Goal: Task Accomplishment & Management: Complete application form

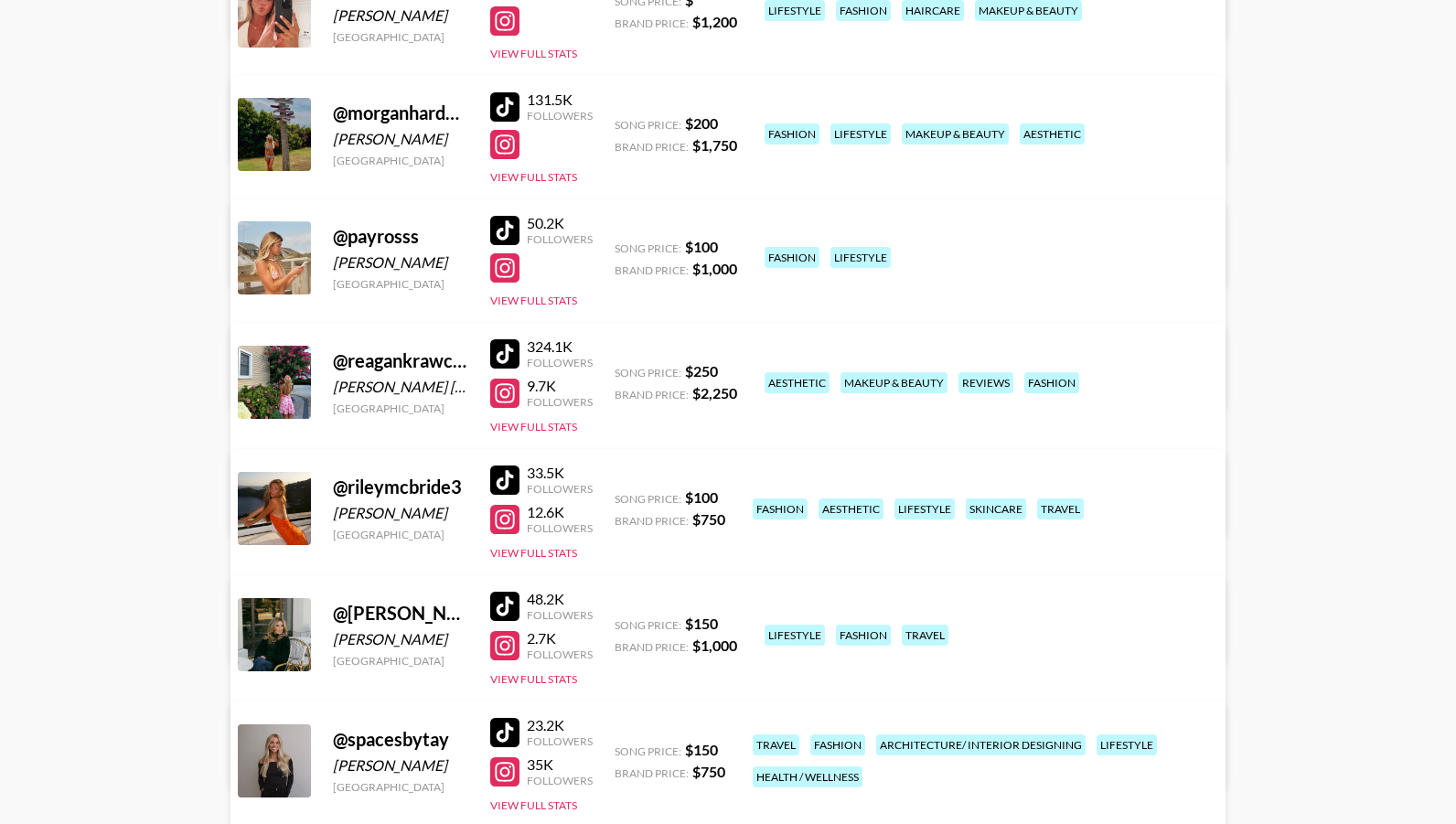
scroll to position [999, 0]
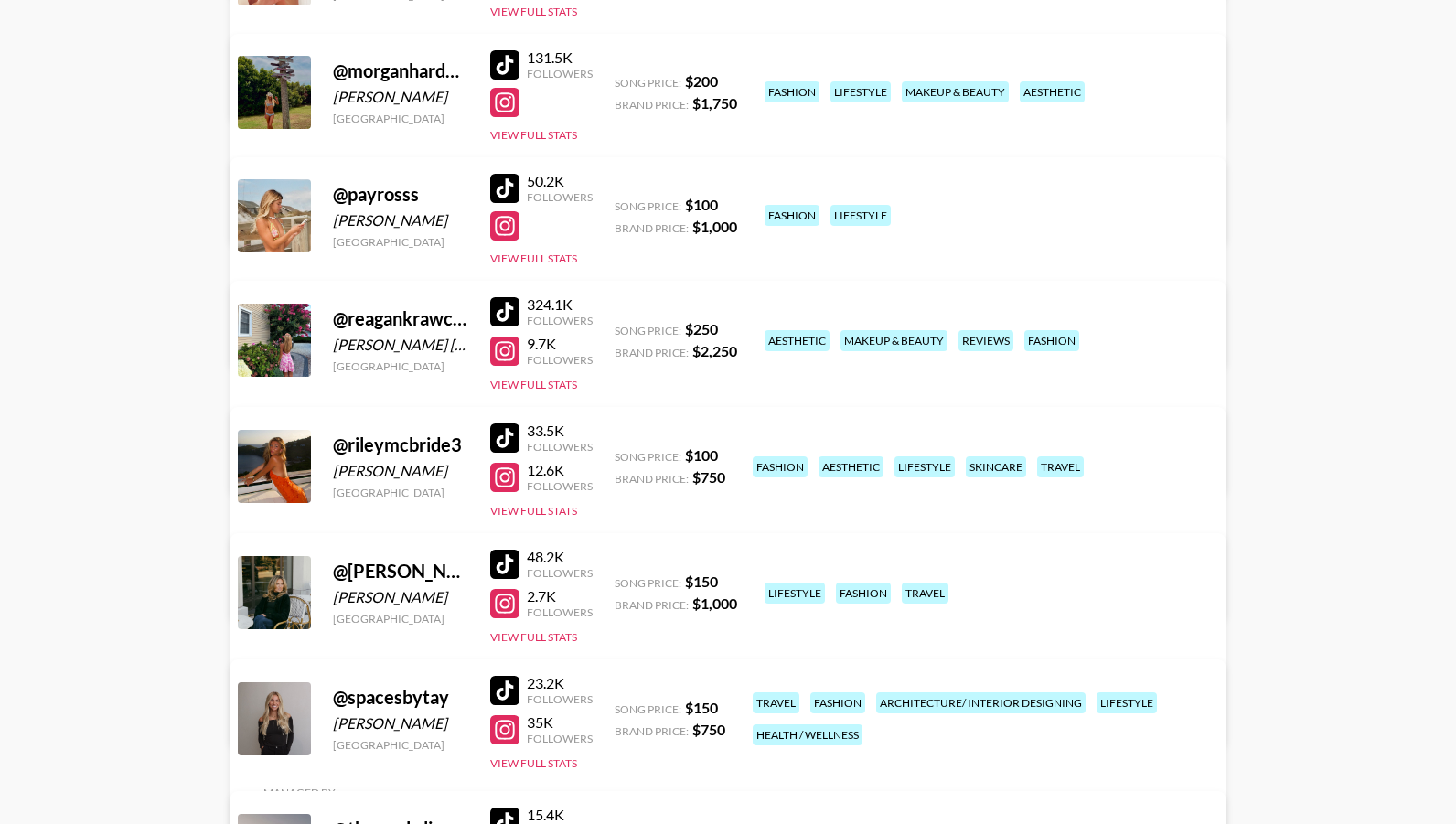
click at [513, 441] on div at bounding box center [505, 438] width 29 height 29
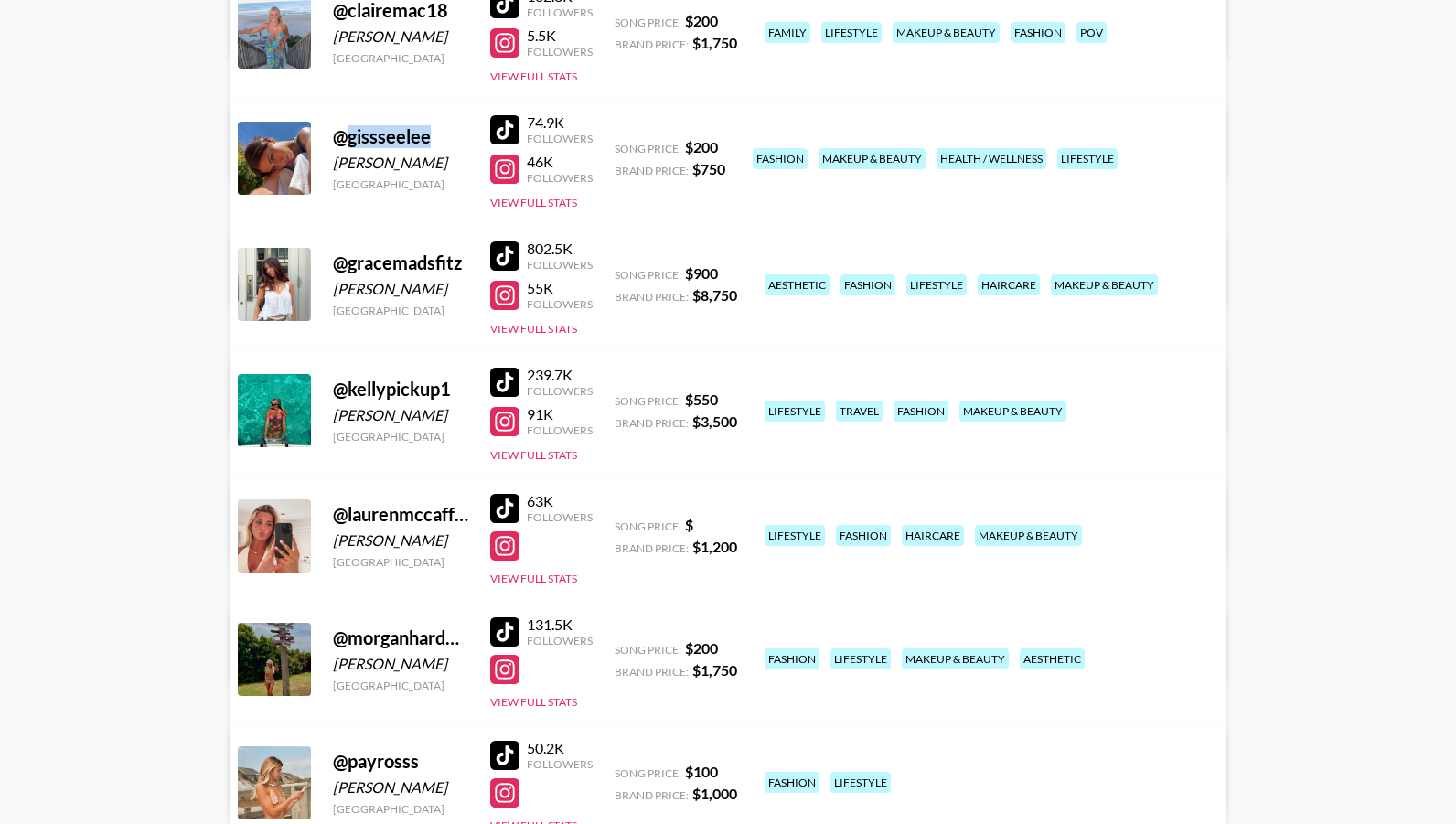
scroll to position [0, 0]
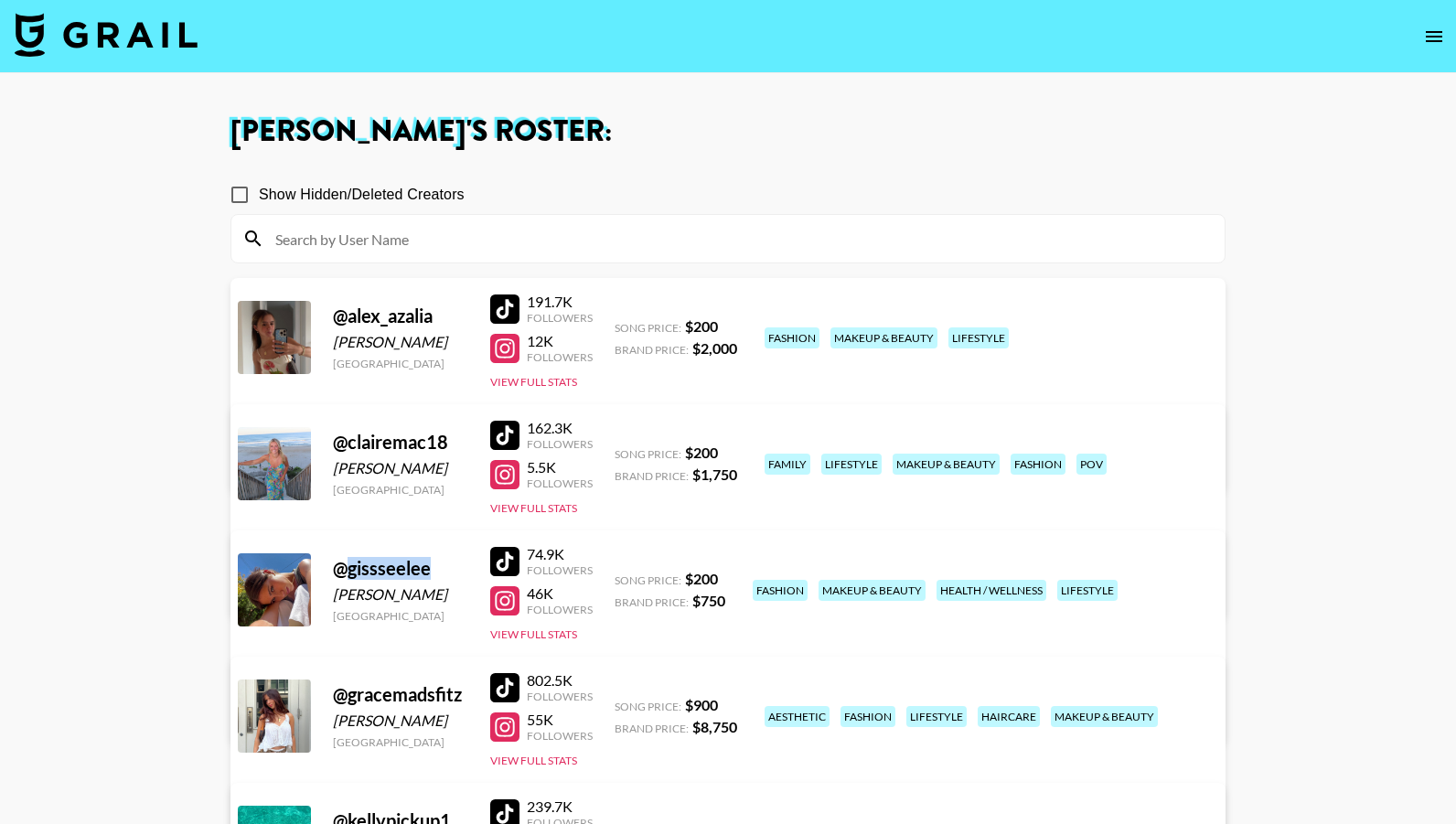
click at [185, 57] on link at bounding box center [106, 36] width 183 height 48
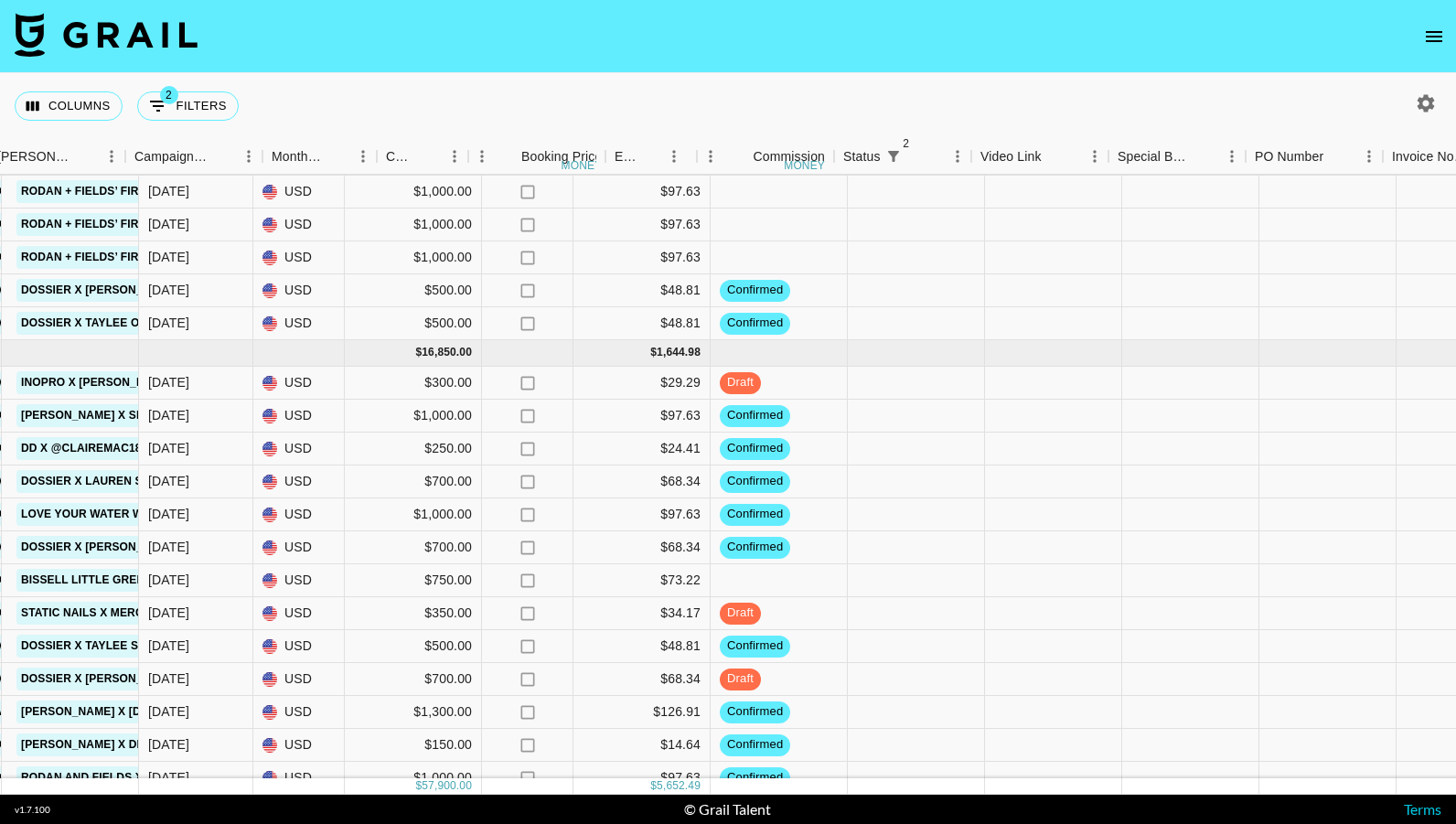
scroll to position [85, 1267]
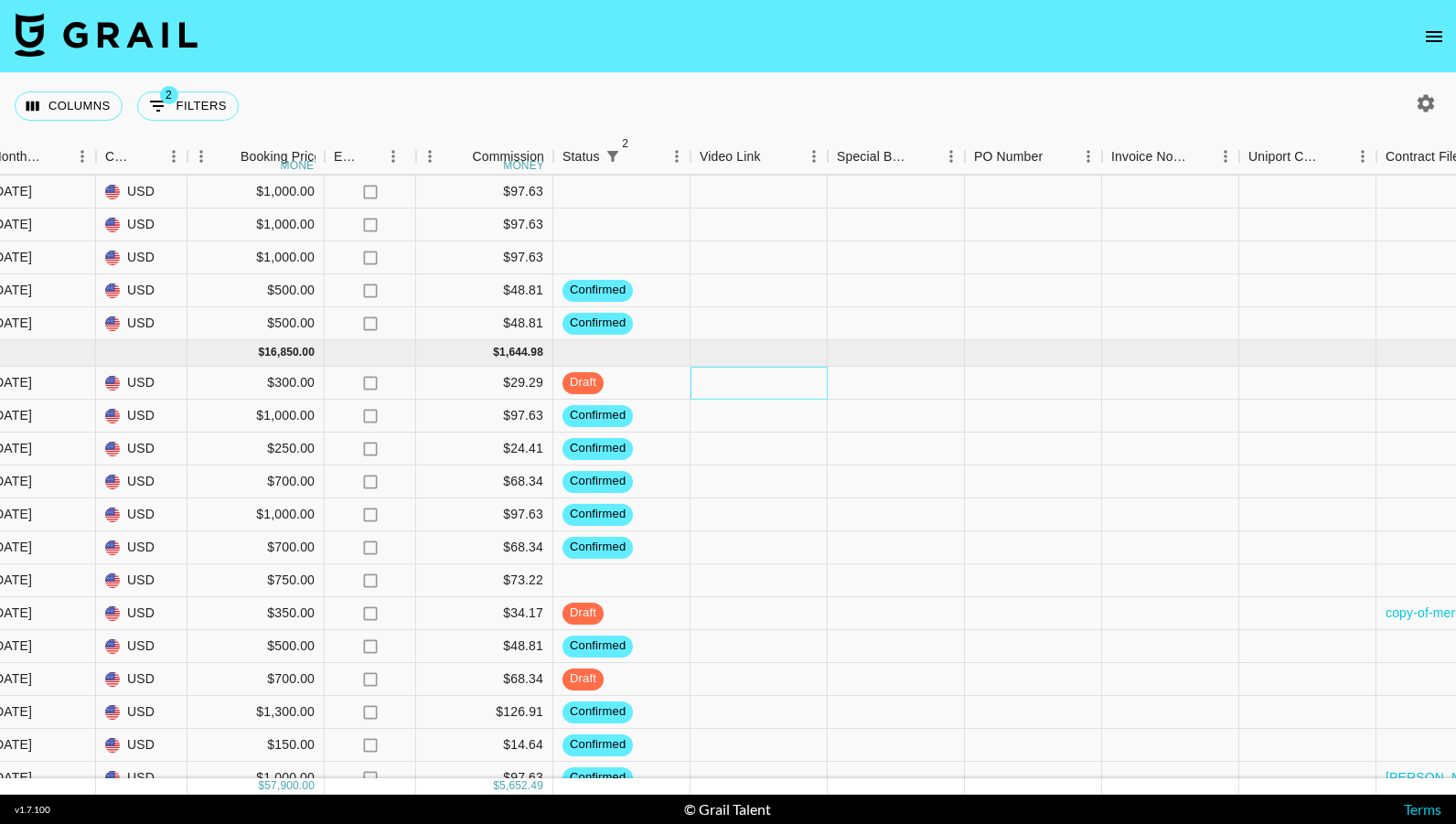
click at [751, 377] on div at bounding box center [759, 383] width 138 height 33
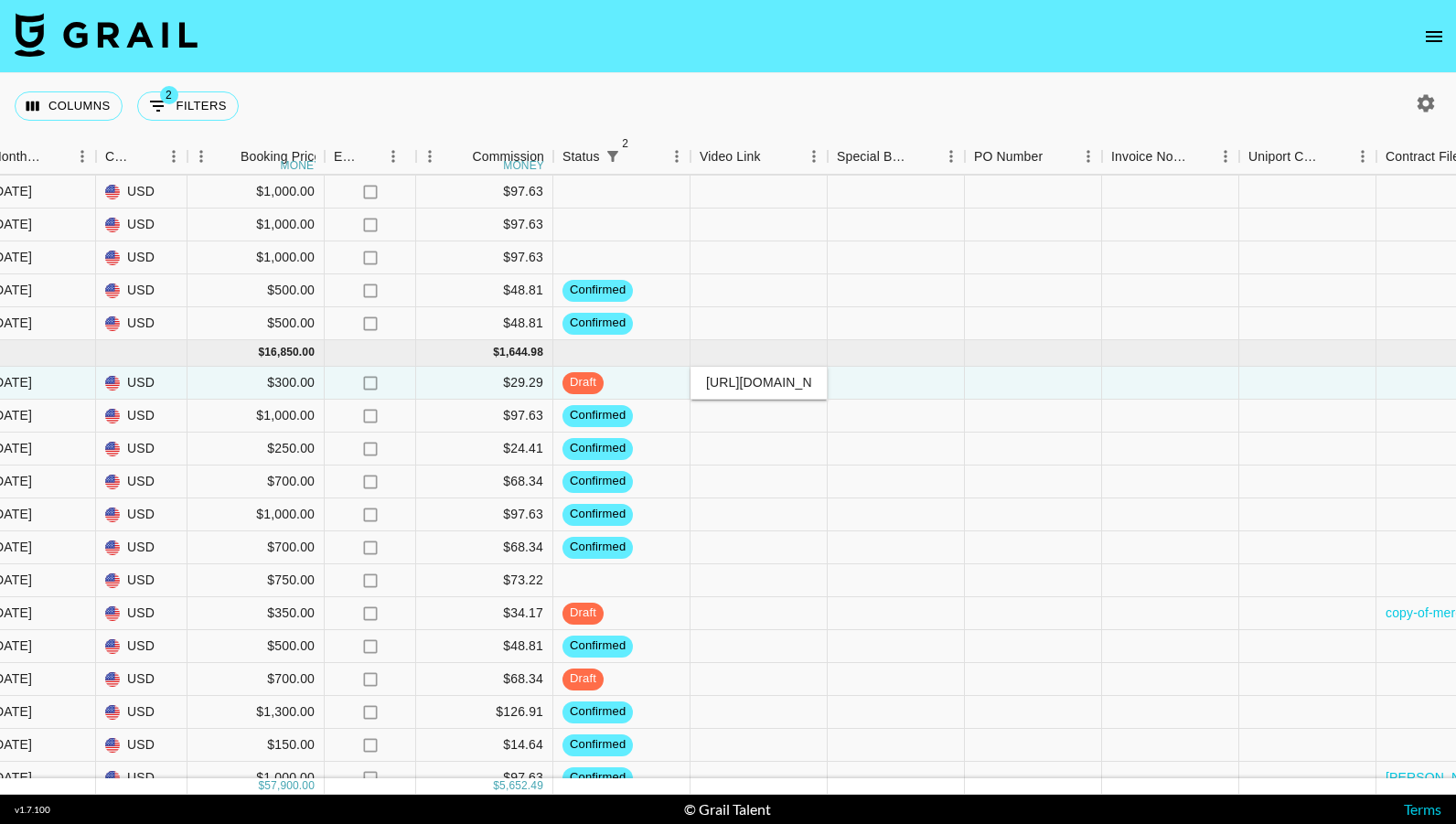
scroll to position [0, 296]
type input "[URL][DOMAIN_NAME]"
click at [804, 463] on div at bounding box center [759, 449] width 138 height 33
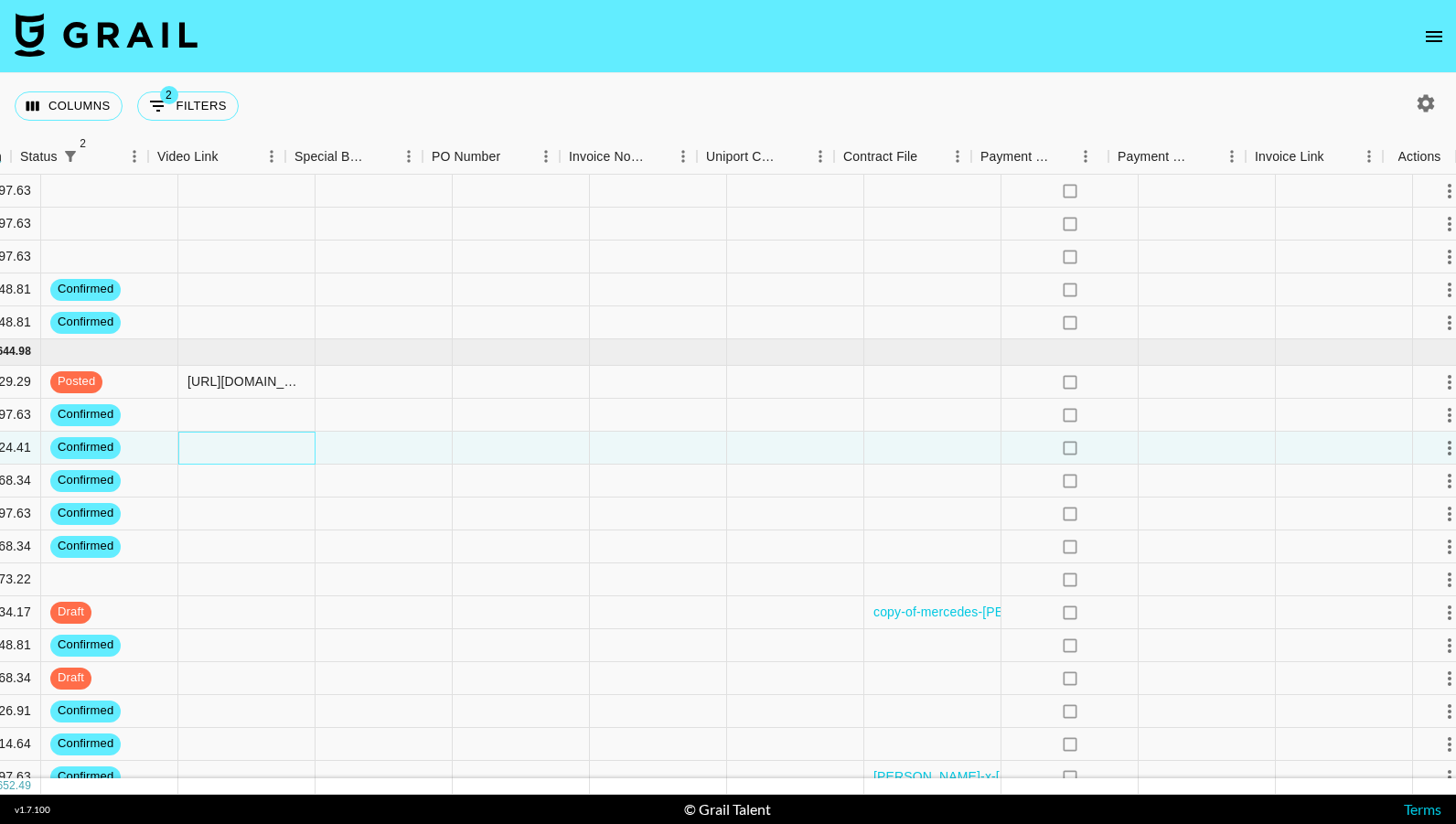
scroll to position [86, 1810]
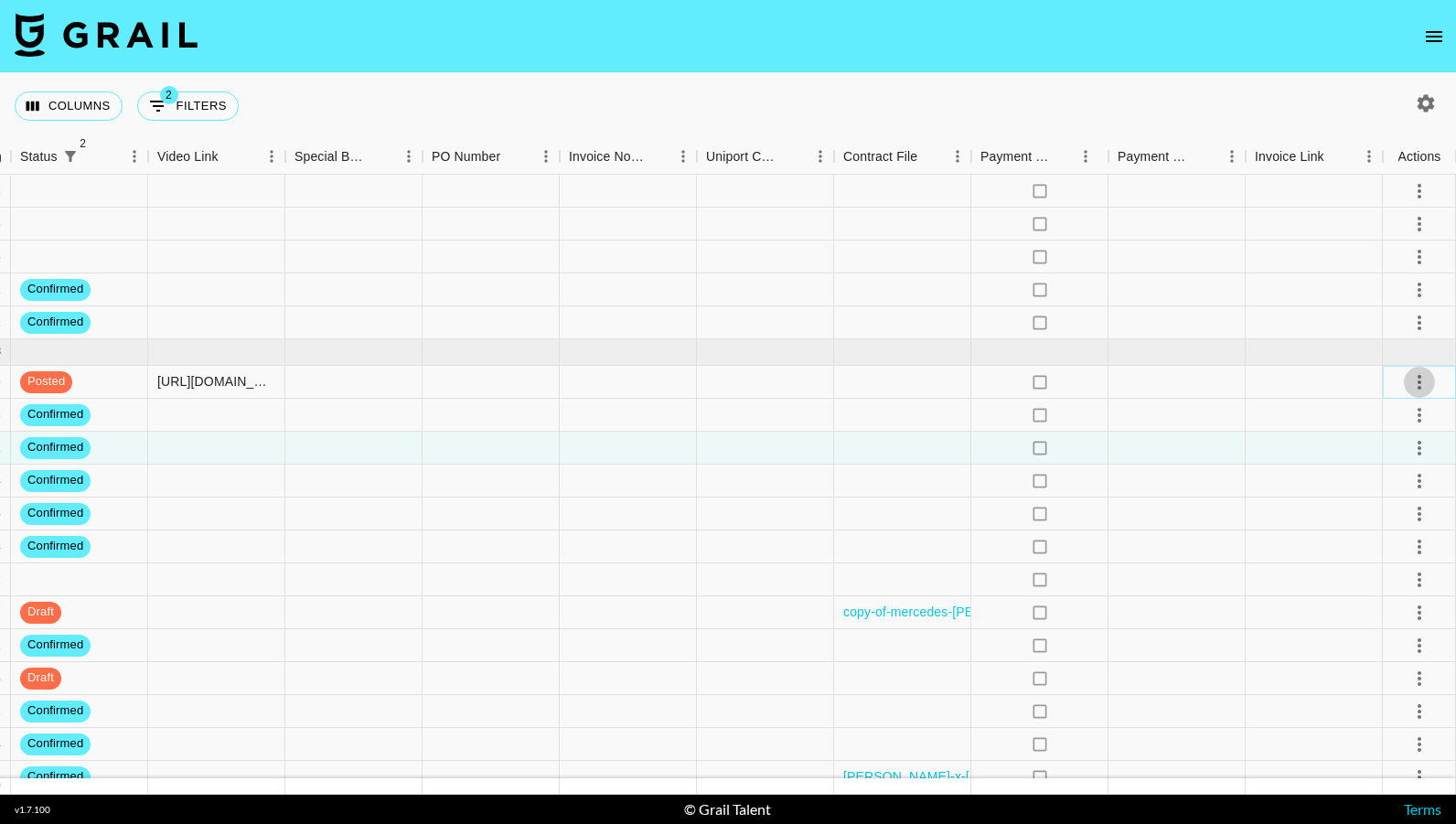
click at [1417, 385] on icon "select merge strategy" at bounding box center [1419, 382] width 22 height 22
click at [1415, 554] on li "Approve" at bounding box center [1397, 554] width 119 height 33
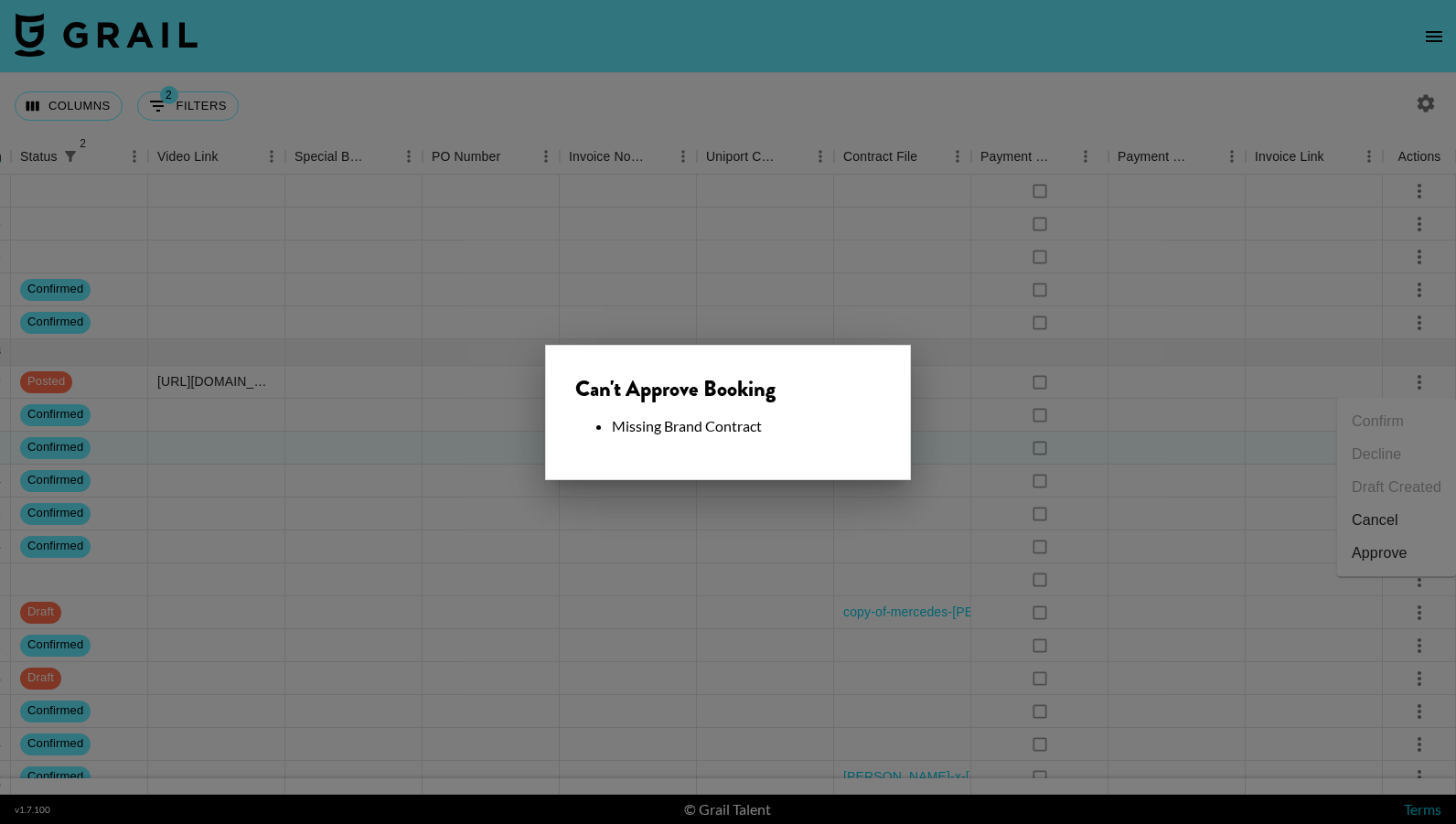
click at [971, 418] on div at bounding box center [728, 412] width 1456 height 824
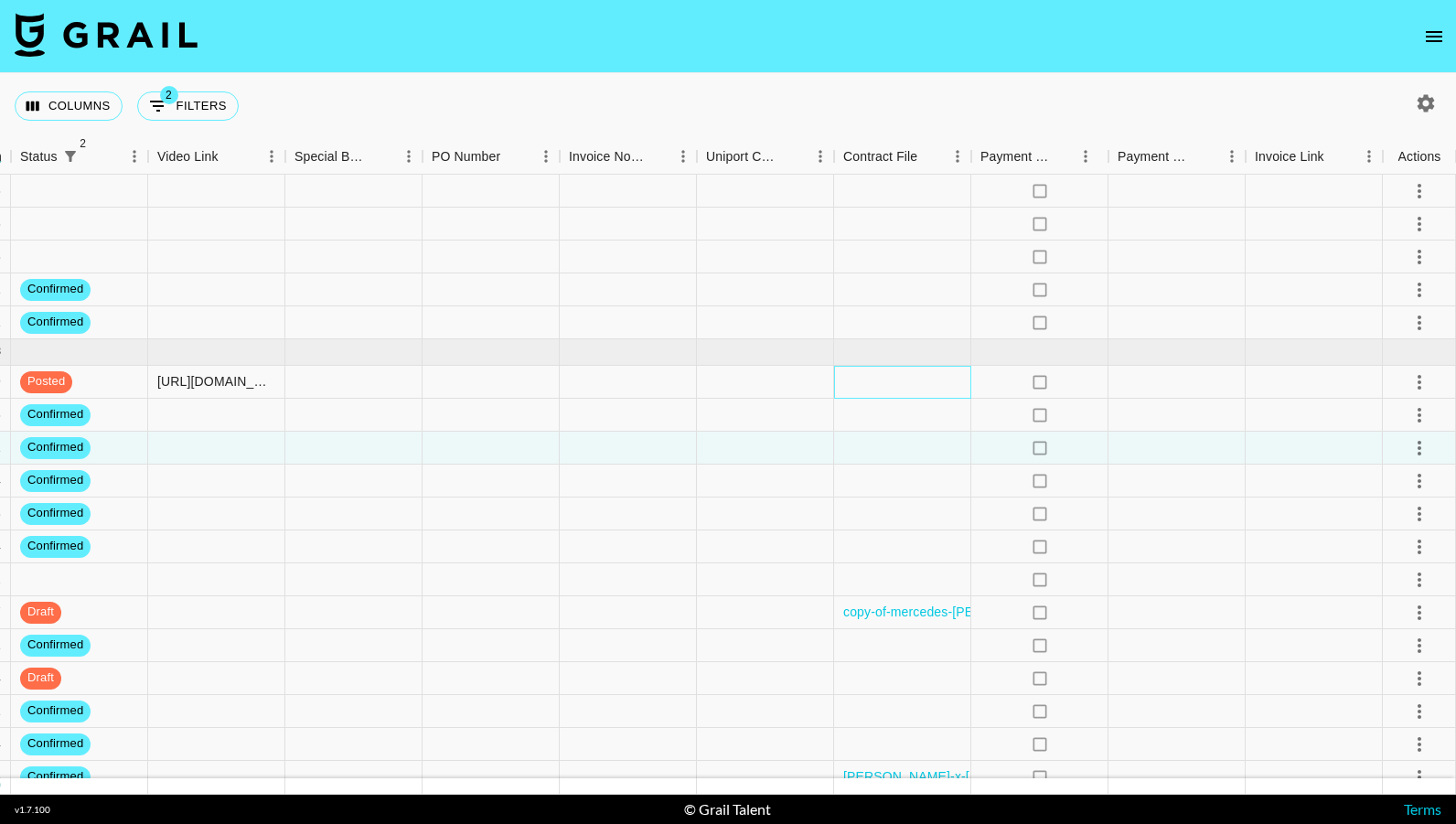
click at [934, 389] on div at bounding box center [903, 382] width 138 height 33
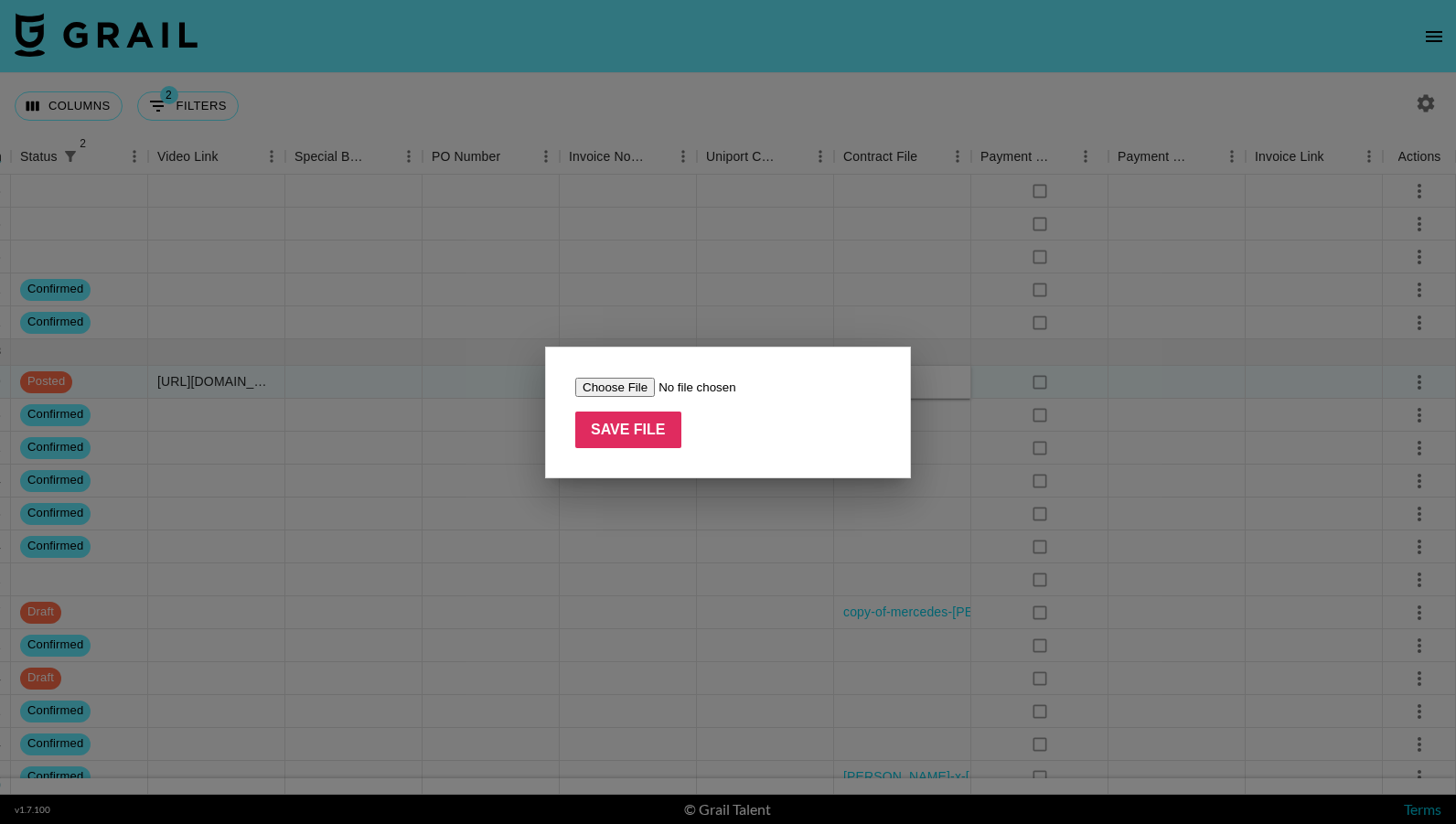
click at [630, 384] on input "file" at bounding box center [691, 388] width 232 height 19
type input "C:\fakepath\Screenshot [DATE] 12.20.13 PM.png"
click at [662, 449] on div "Save File" at bounding box center [727, 413] width 365 height 132
click at [662, 436] on input "Save File" at bounding box center [628, 430] width 106 height 37
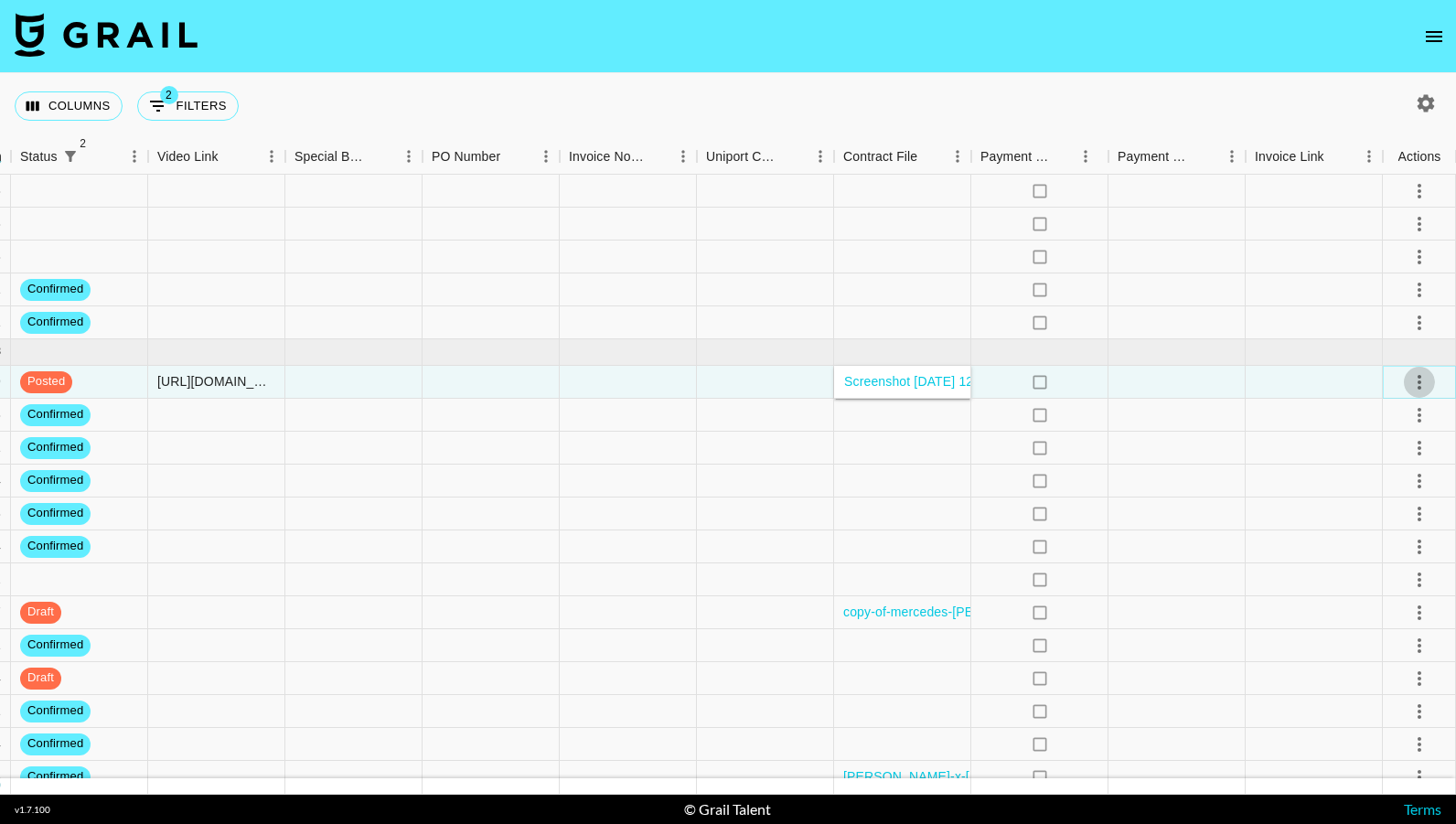
click at [1417, 384] on icon "select merge strategy" at bounding box center [1419, 382] width 22 height 22
click at [1392, 550] on div "Approve" at bounding box center [1380, 554] width 56 height 22
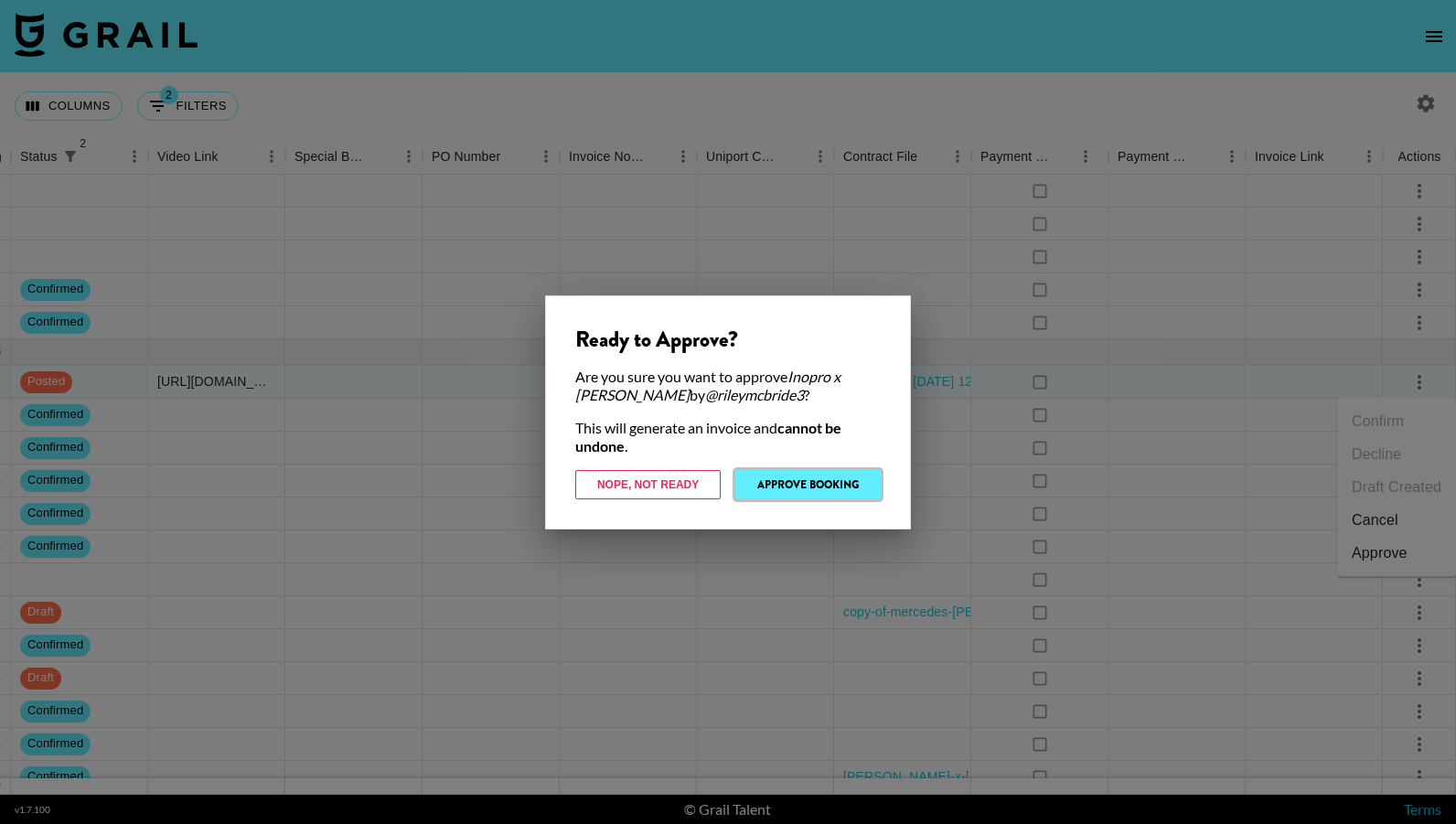
click at [846, 474] on button "Approve Booking" at bounding box center [808, 485] width 145 height 29
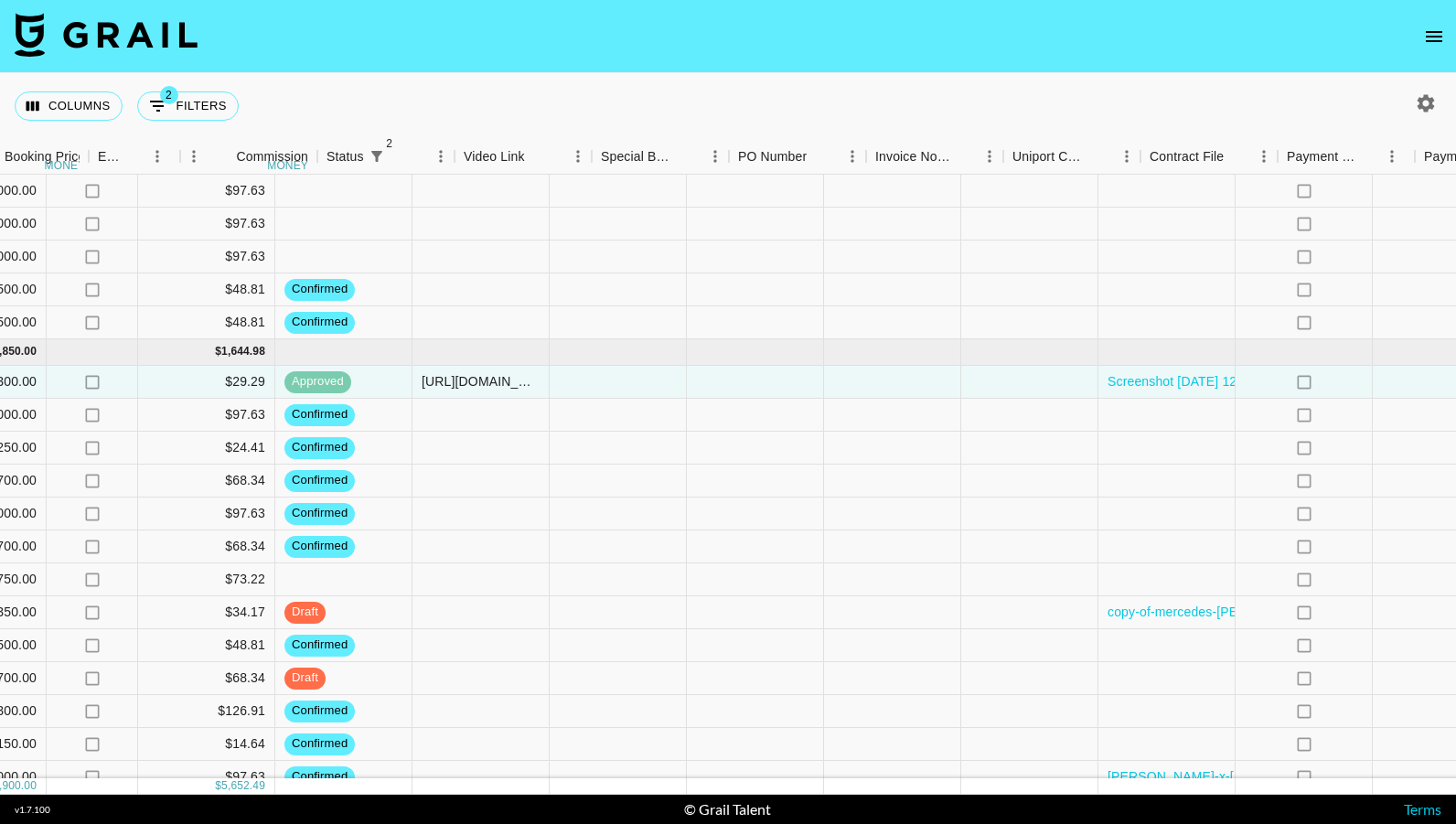
scroll to position [86, 1469]
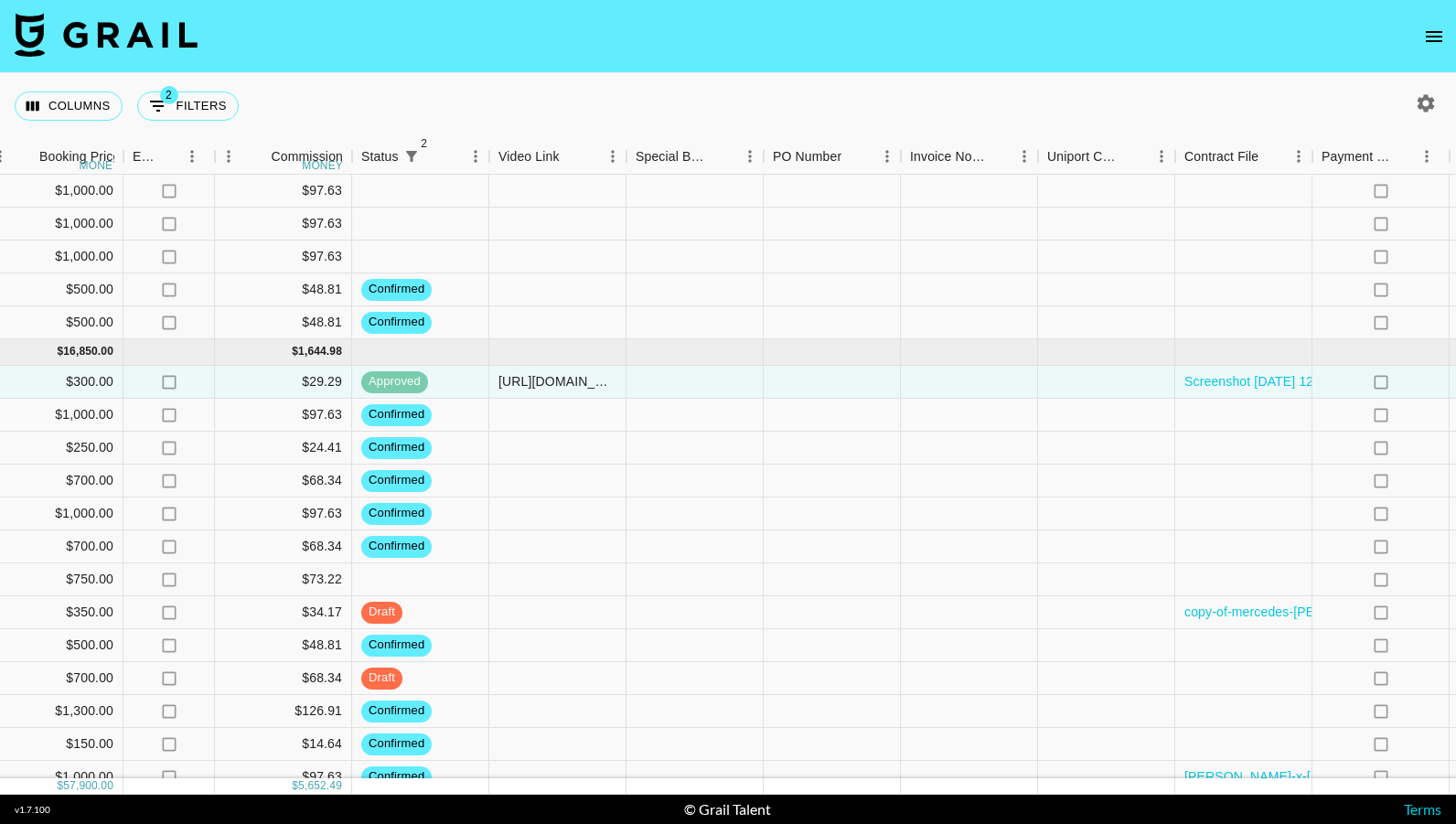
click at [98, 34] on img at bounding box center [106, 34] width 183 height 44
click at [108, 34] on img at bounding box center [106, 34] width 183 height 44
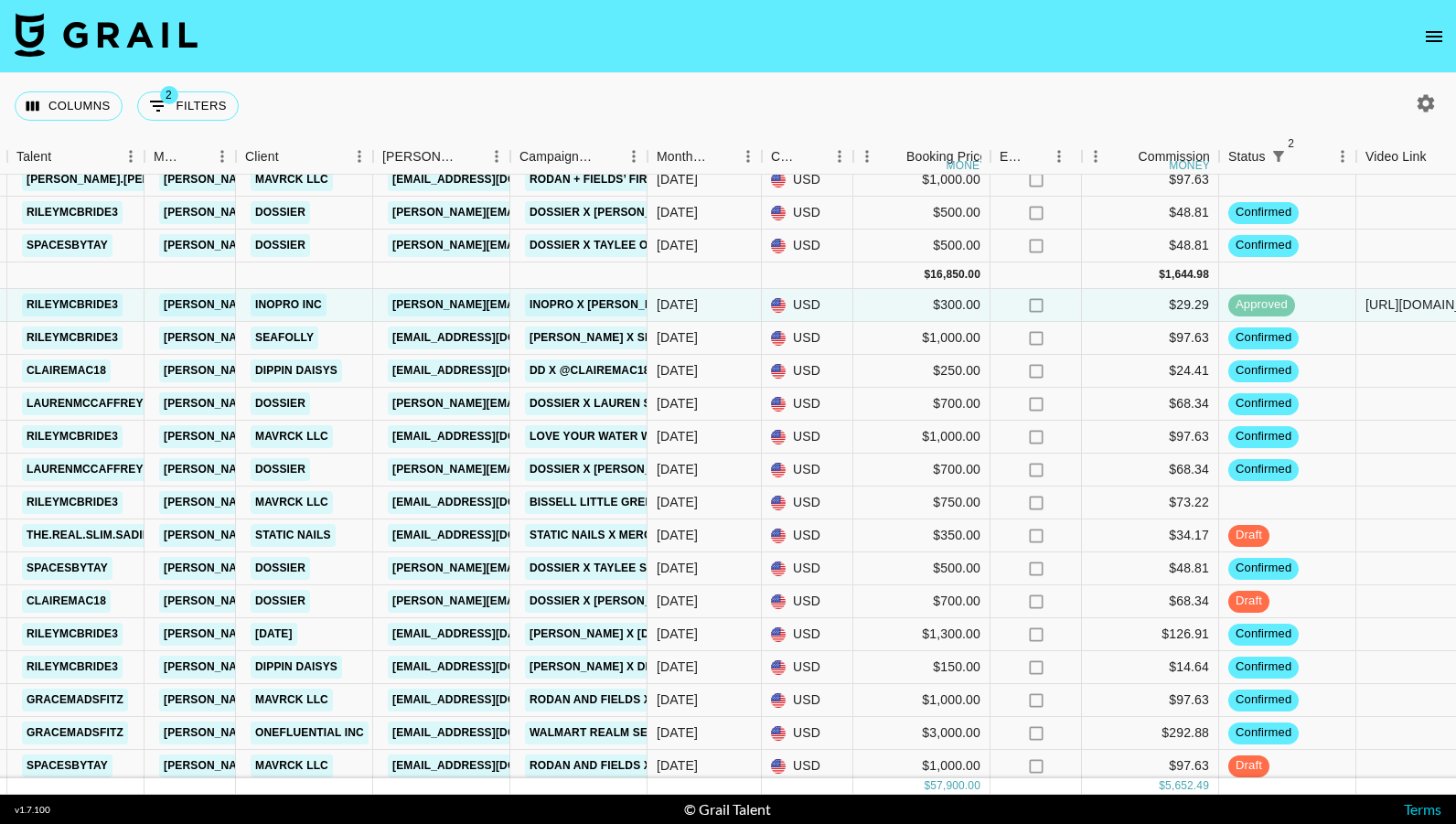
scroll to position [165, 601]
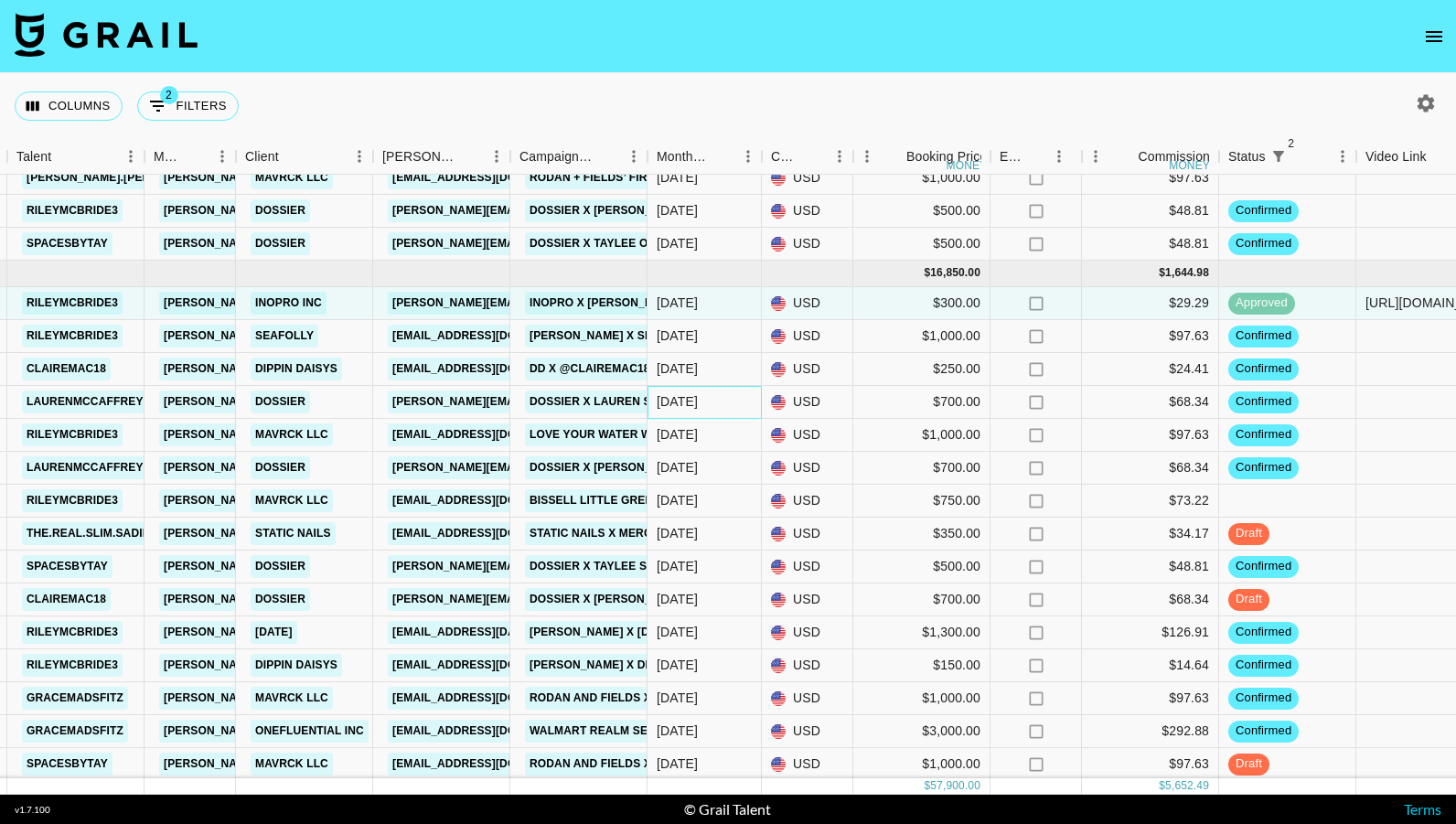
click at [737, 410] on div "[DATE]" at bounding box center [705, 402] width 114 height 33
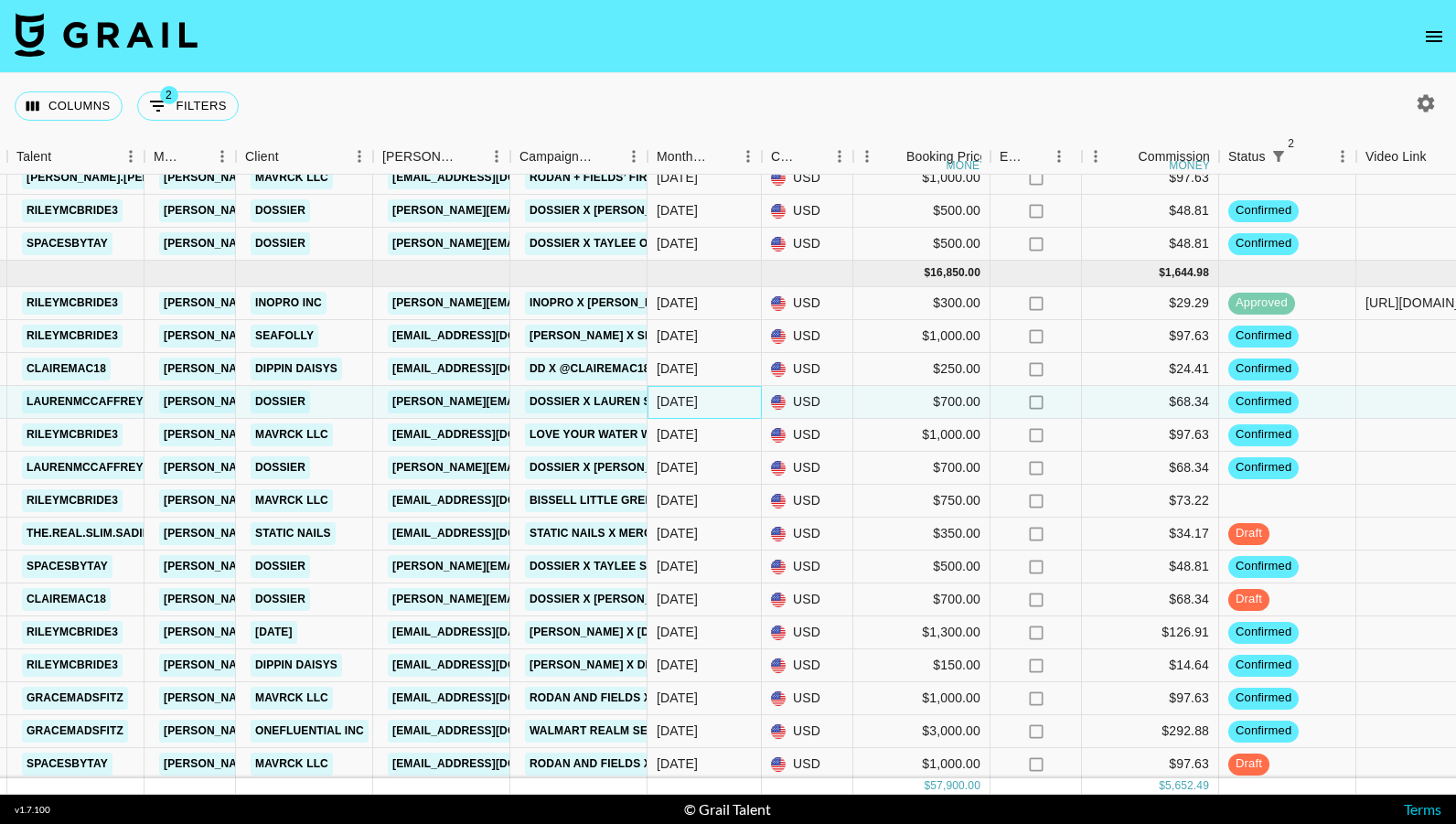
click at [737, 410] on div "[DATE]" at bounding box center [705, 402] width 114 height 33
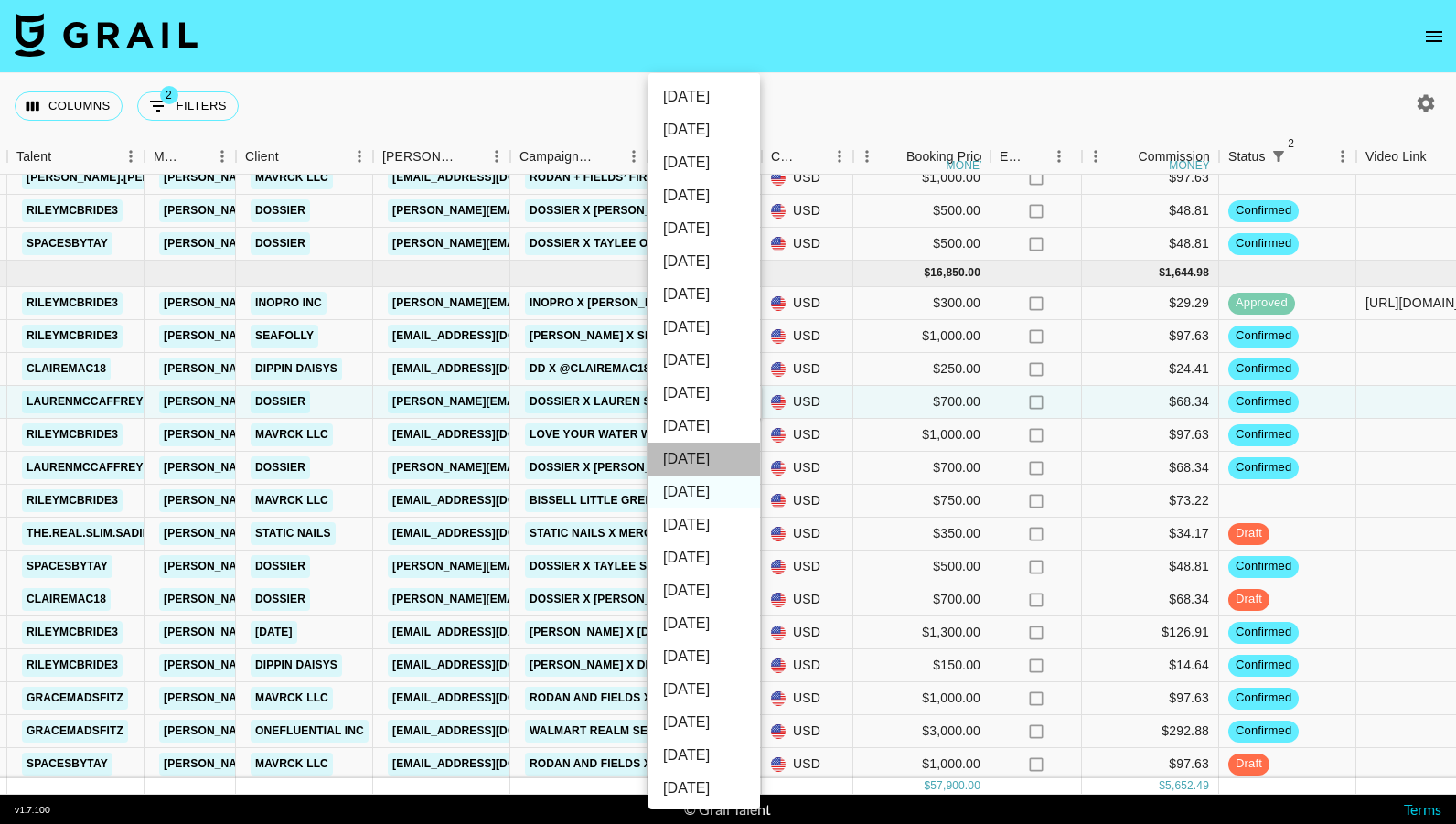
click at [715, 464] on li "[DATE]" at bounding box center [704, 460] width 111 height 33
type input "[DATE]"
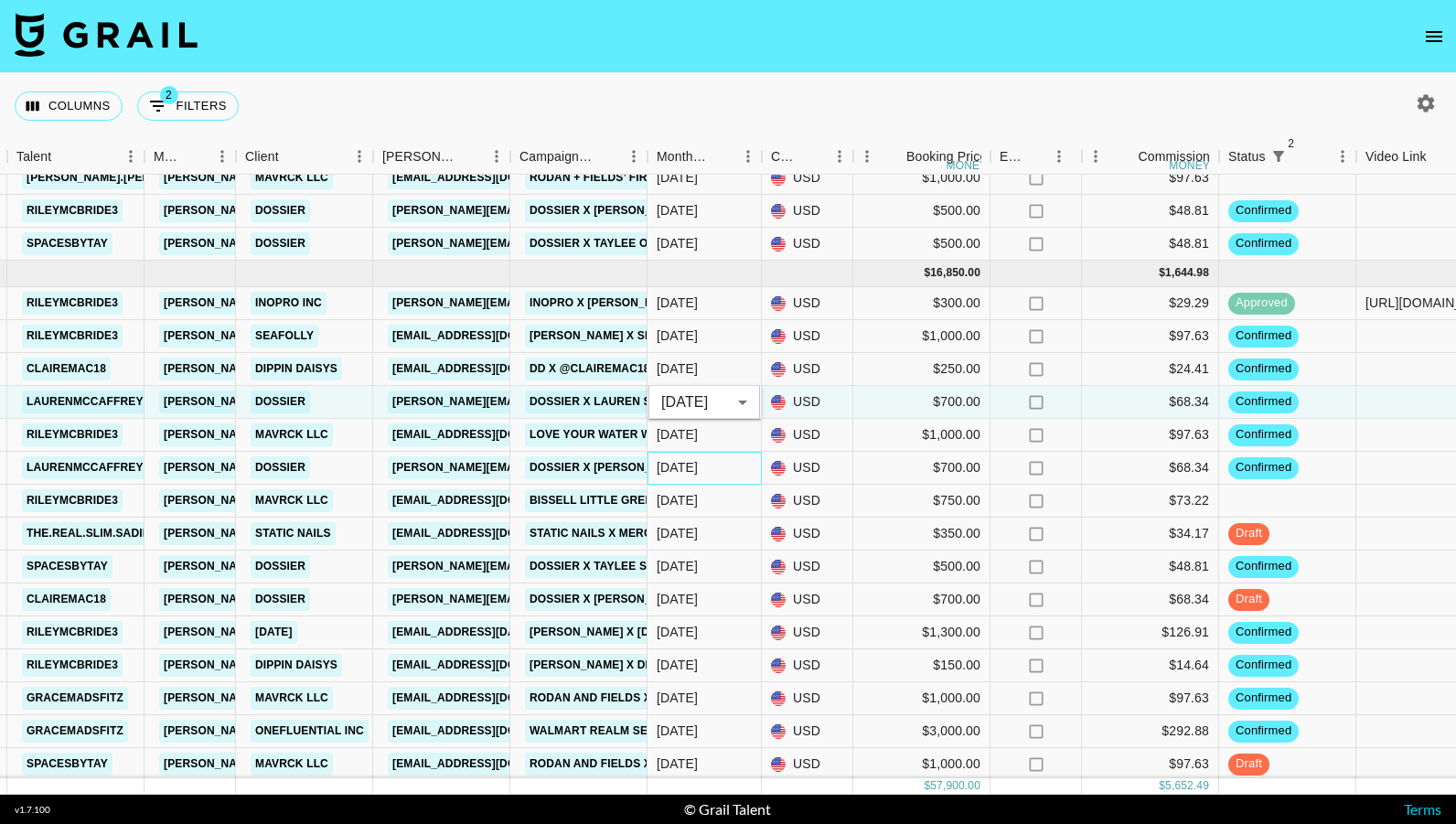
click at [715, 464] on div "[DATE]" at bounding box center [705, 468] width 114 height 33
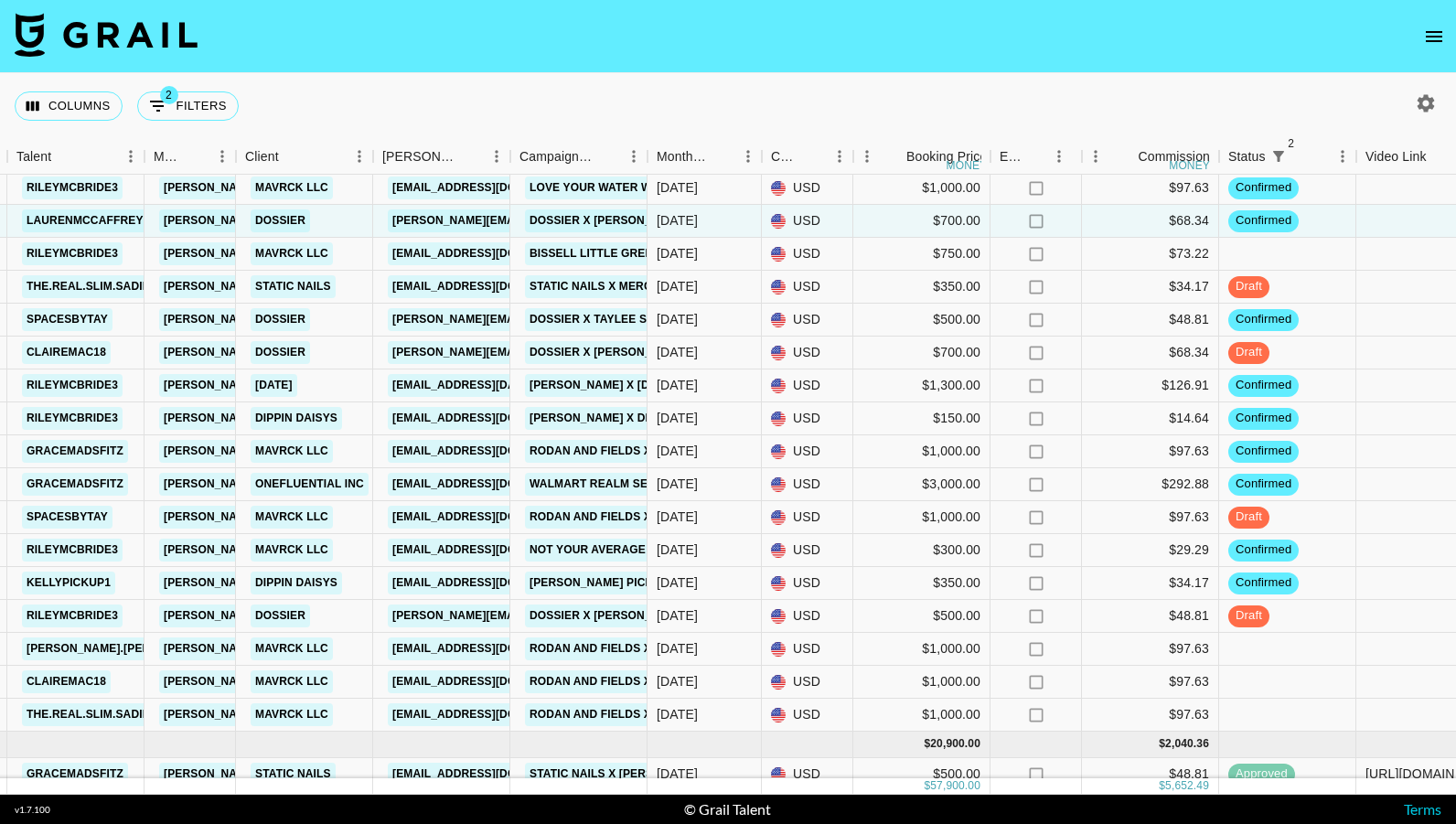
scroll to position [409, 601]
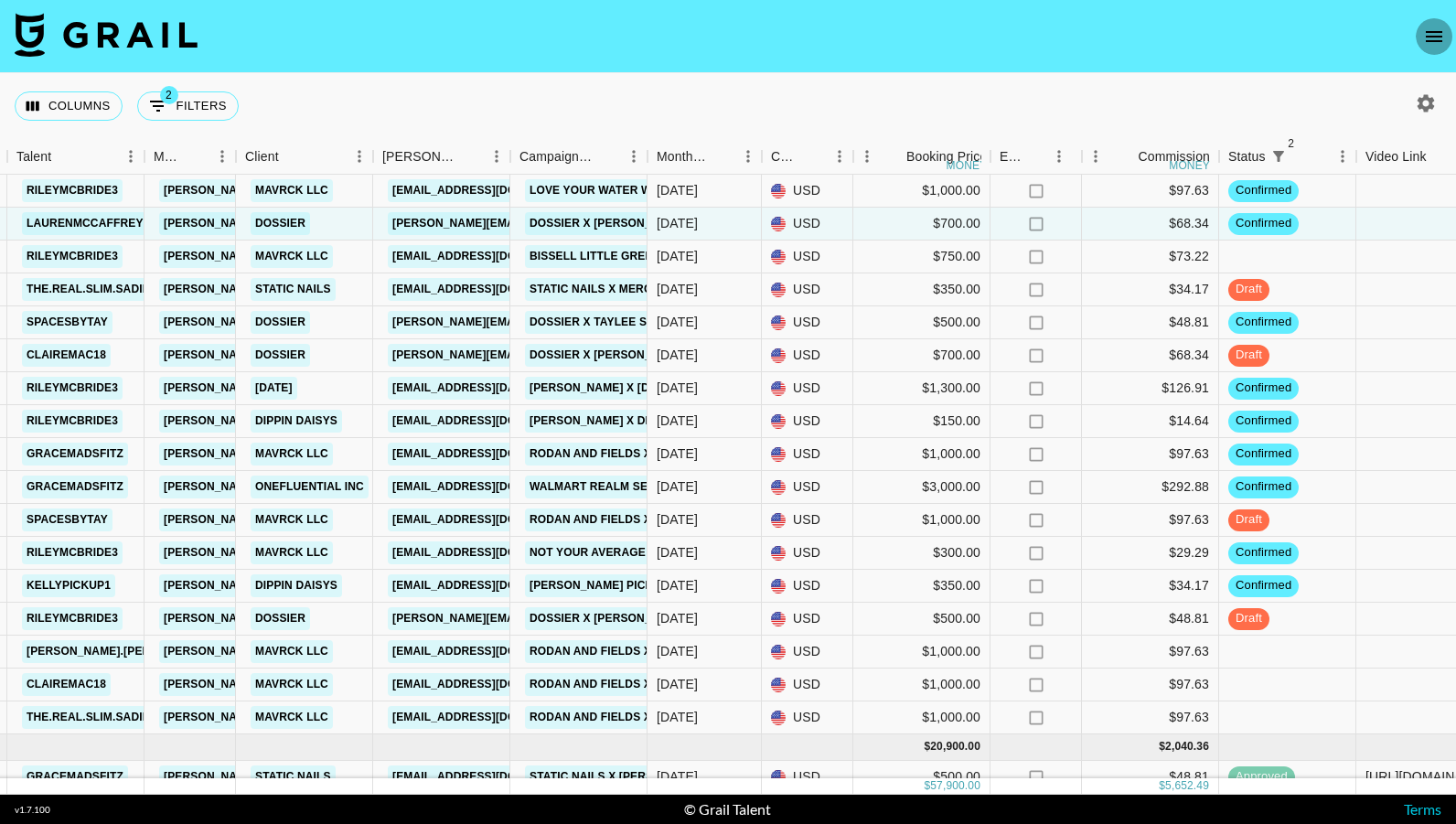
click at [1429, 43] on icon "open drawer" at bounding box center [1434, 36] width 22 height 22
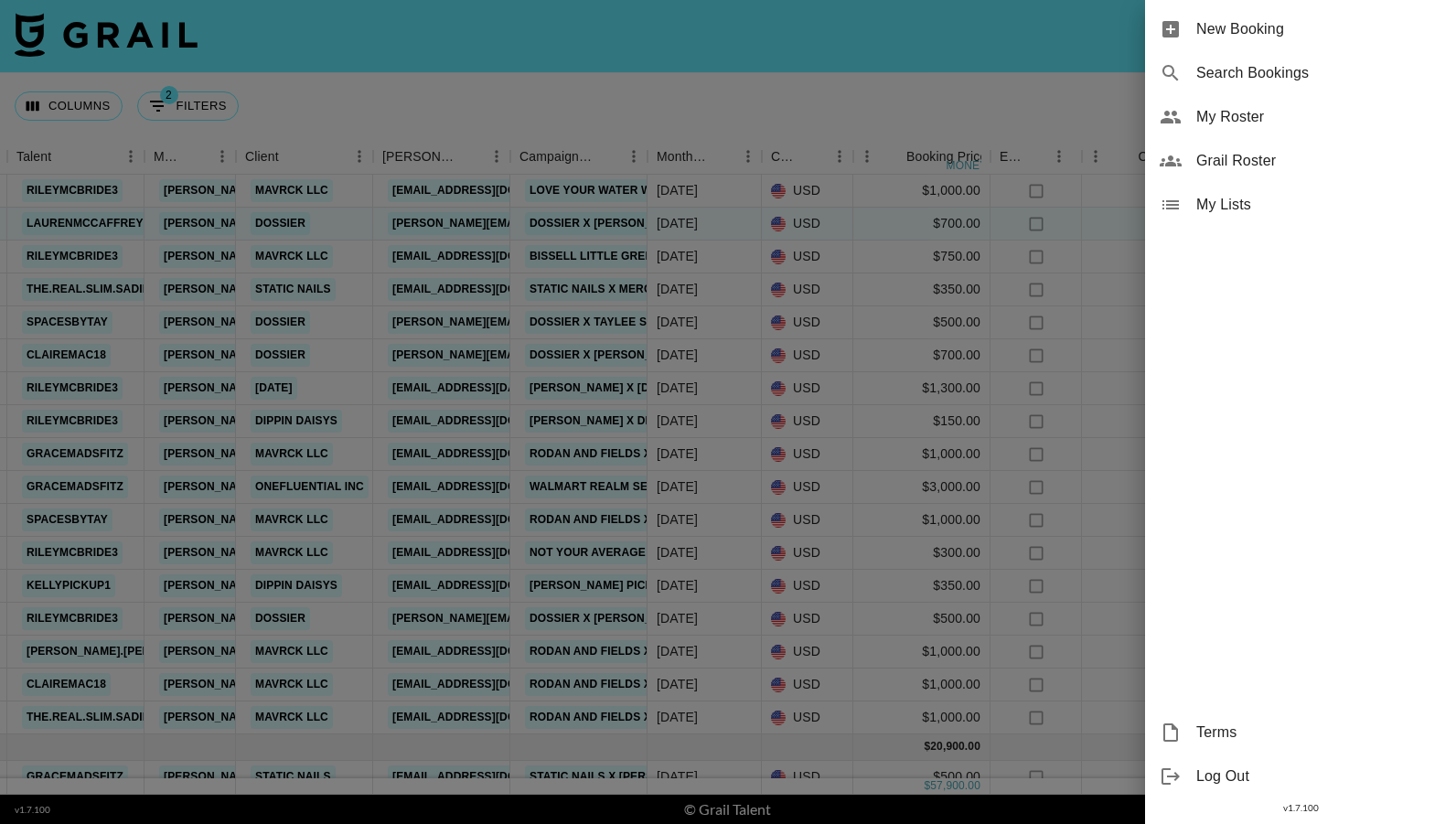
click at [1329, 132] on div "My Roster" at bounding box center [1301, 116] width 311 height 44
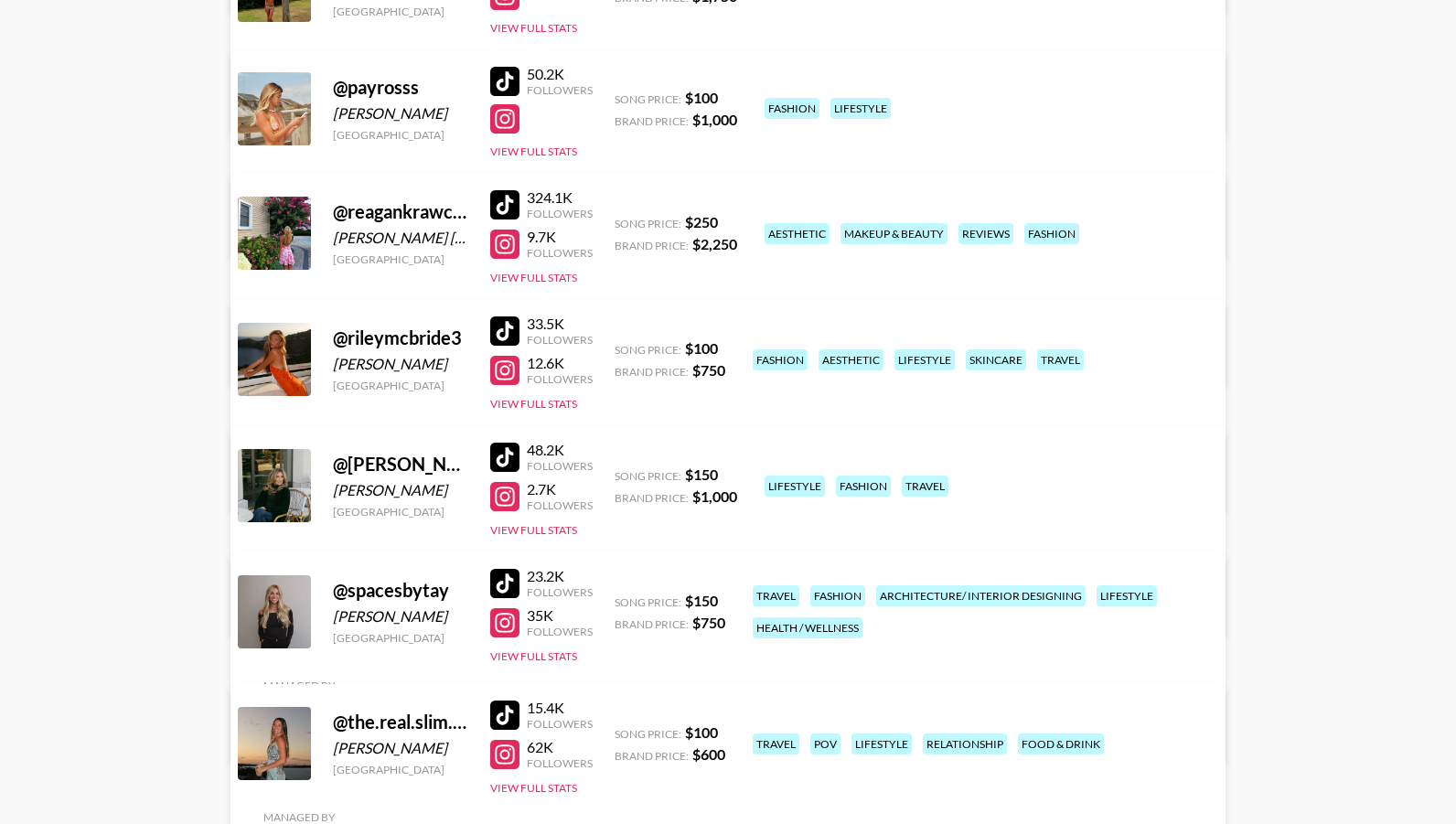
scroll to position [1126, 0]
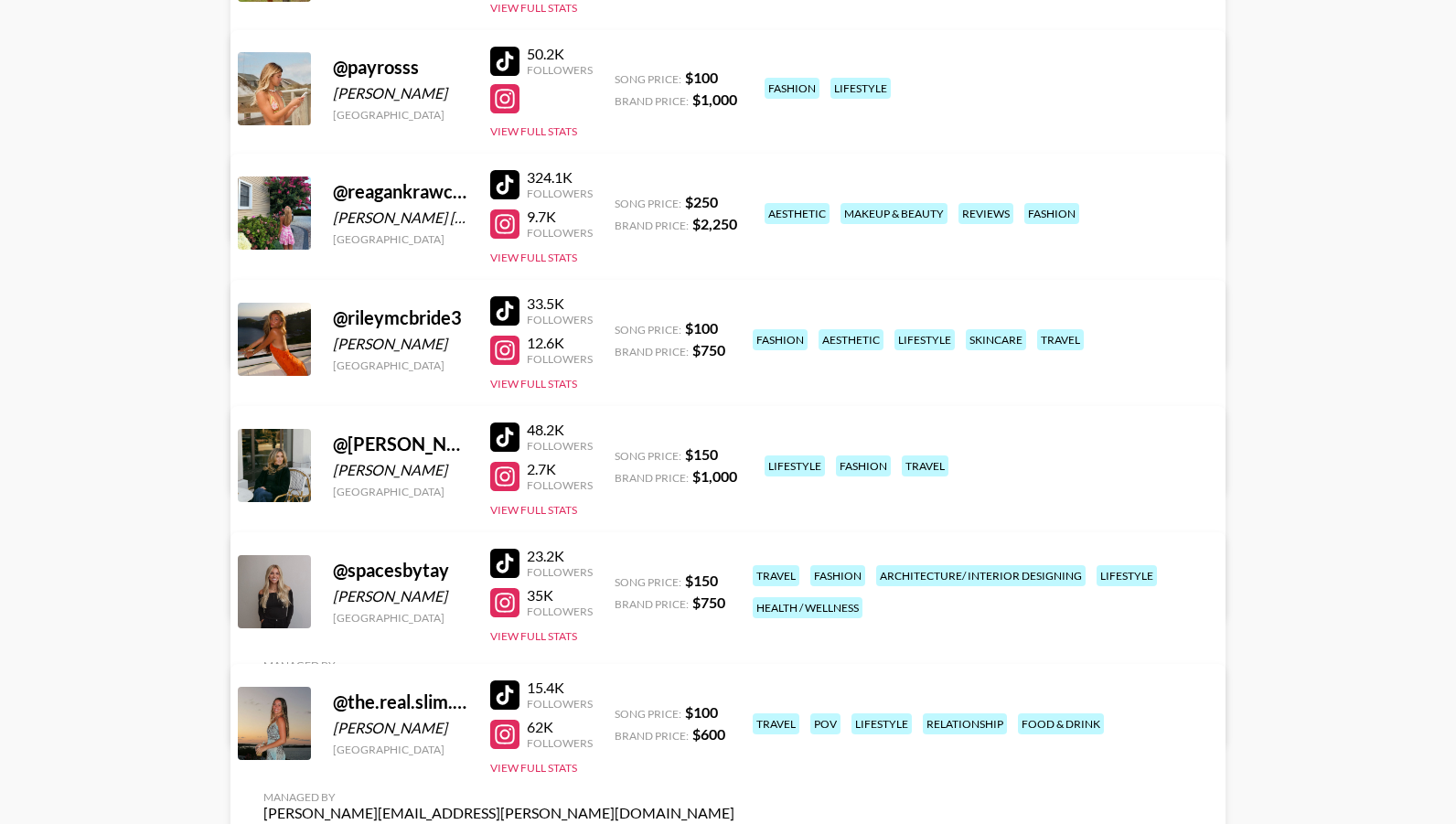
click at [496, 344] on div at bounding box center [505, 350] width 29 height 29
click at [509, 301] on div at bounding box center [505, 311] width 29 height 29
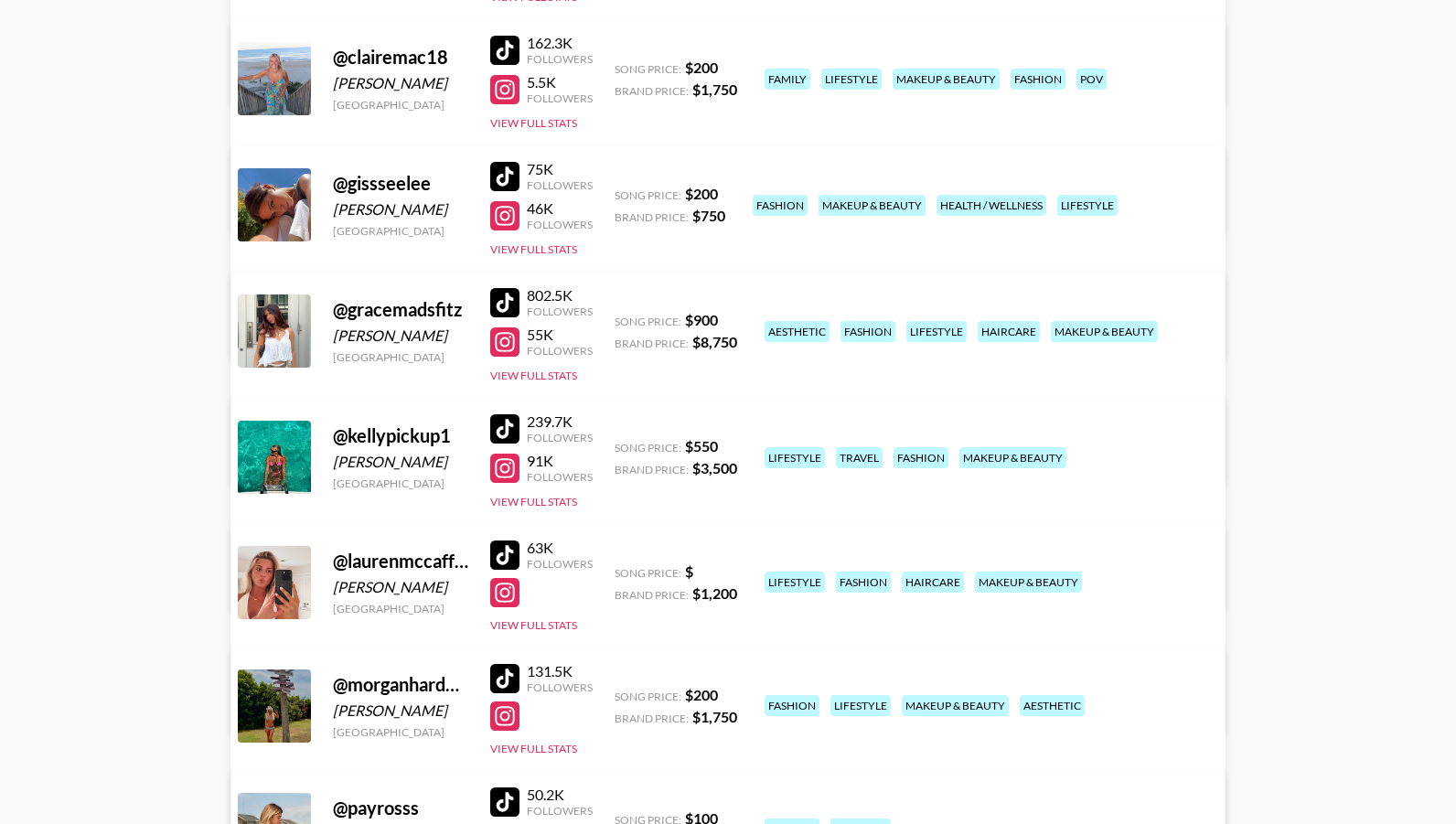
scroll to position [0, 0]
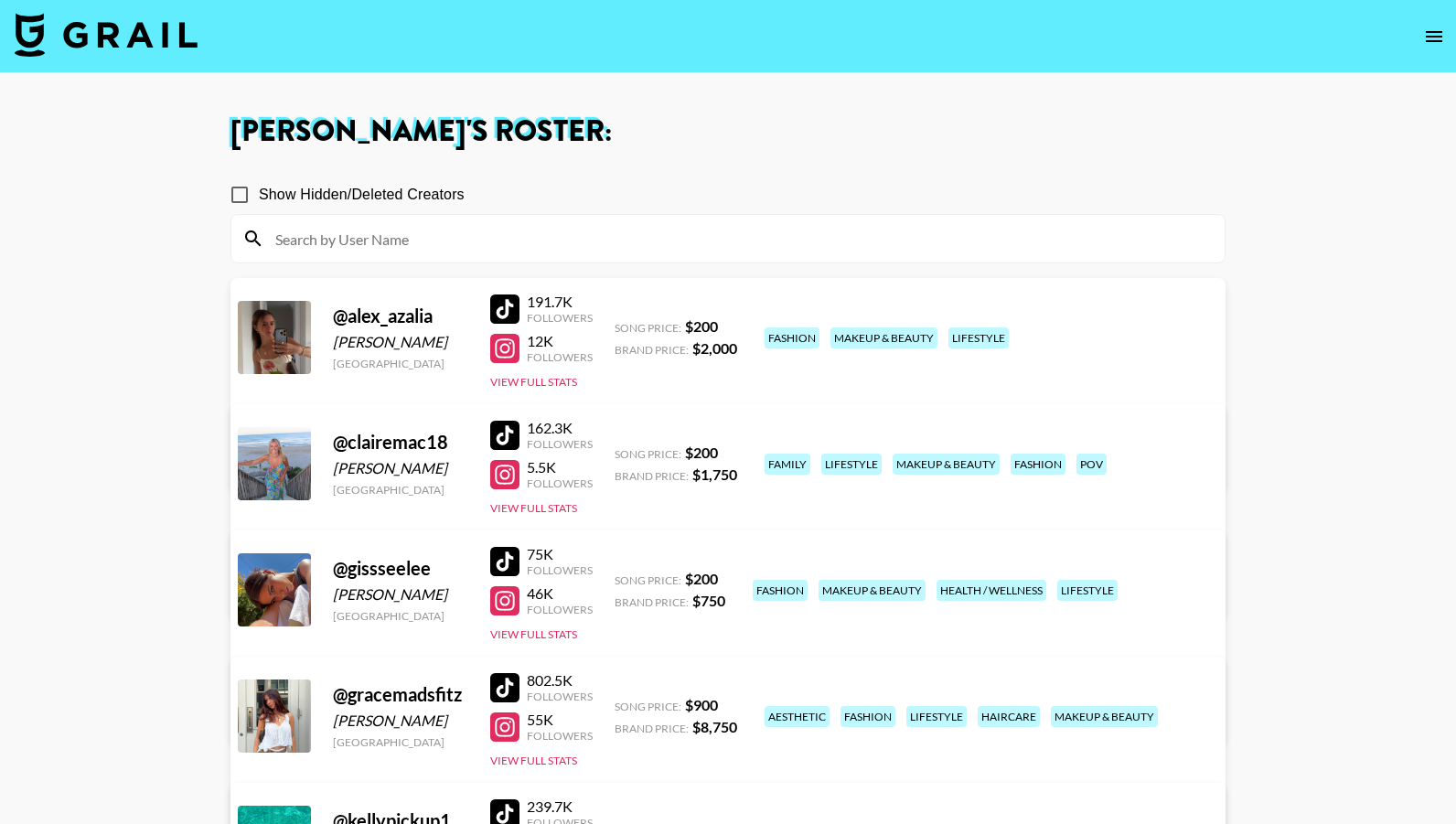
click at [146, 48] on img at bounding box center [106, 34] width 183 height 44
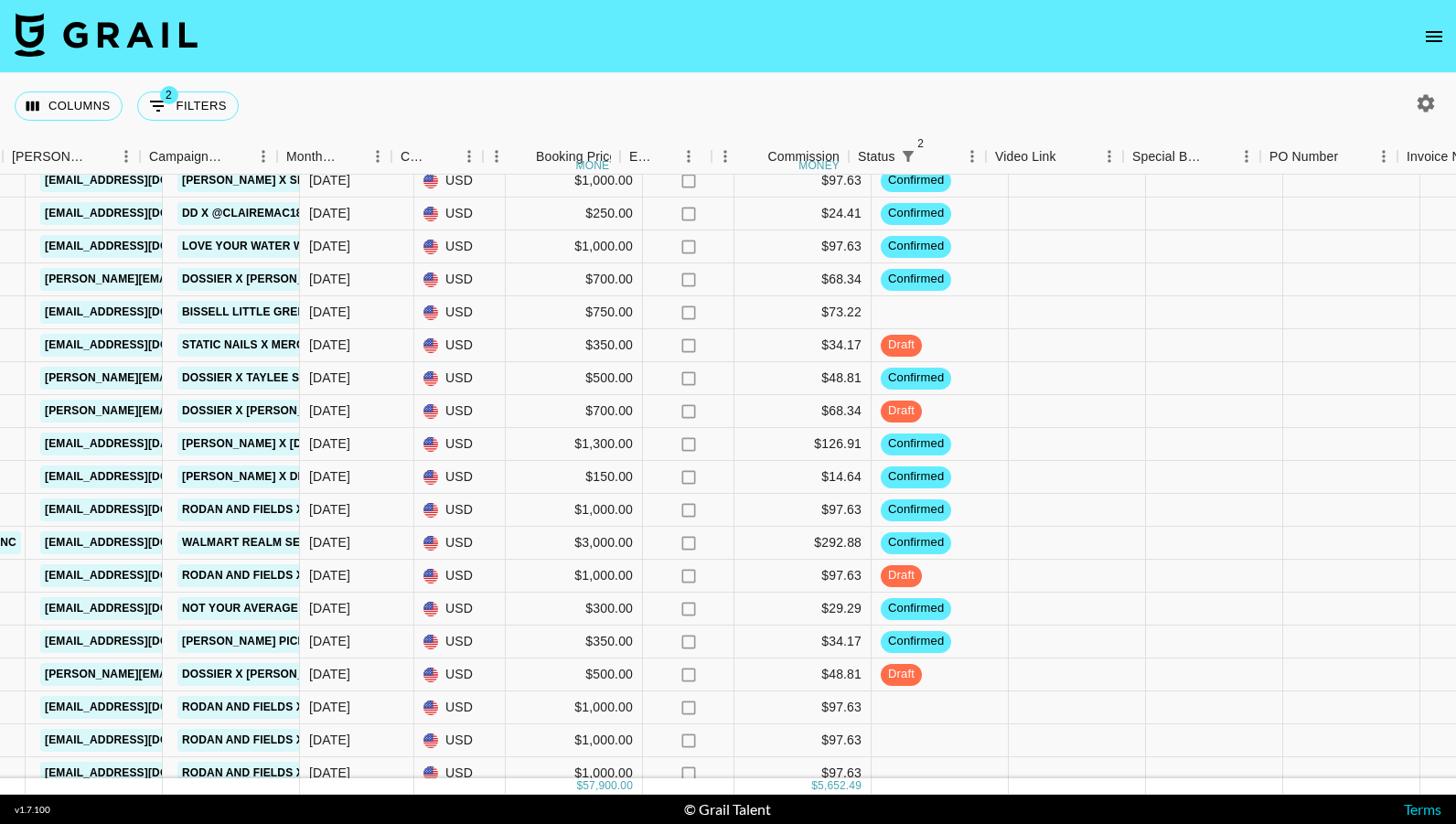
scroll to position [353, 971]
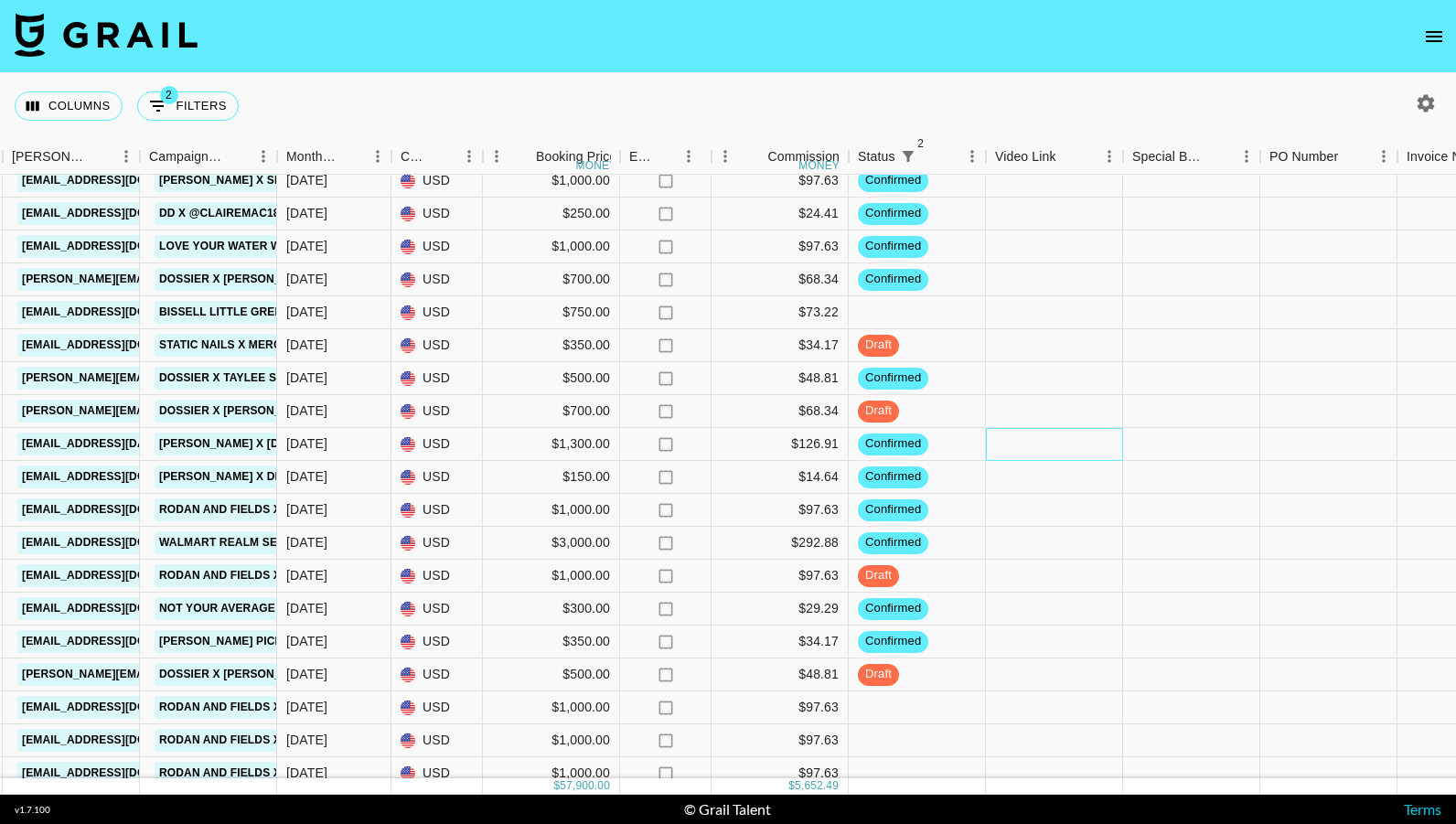
click at [1049, 447] on div at bounding box center [1055, 445] width 138 height 33
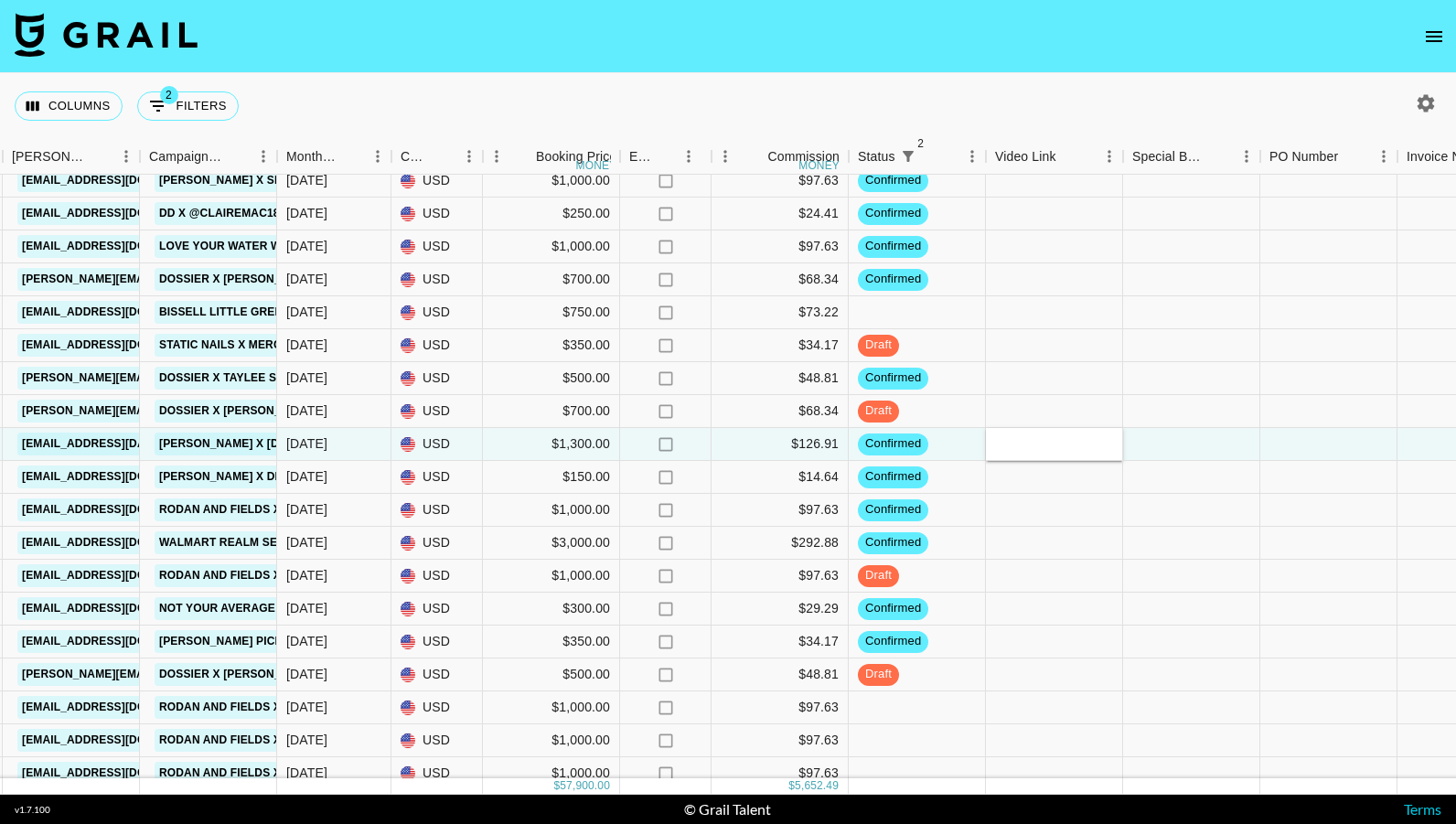
type input "[URL][DOMAIN_NAME]"
click at [1224, 485] on div at bounding box center [1192, 478] width 138 height 33
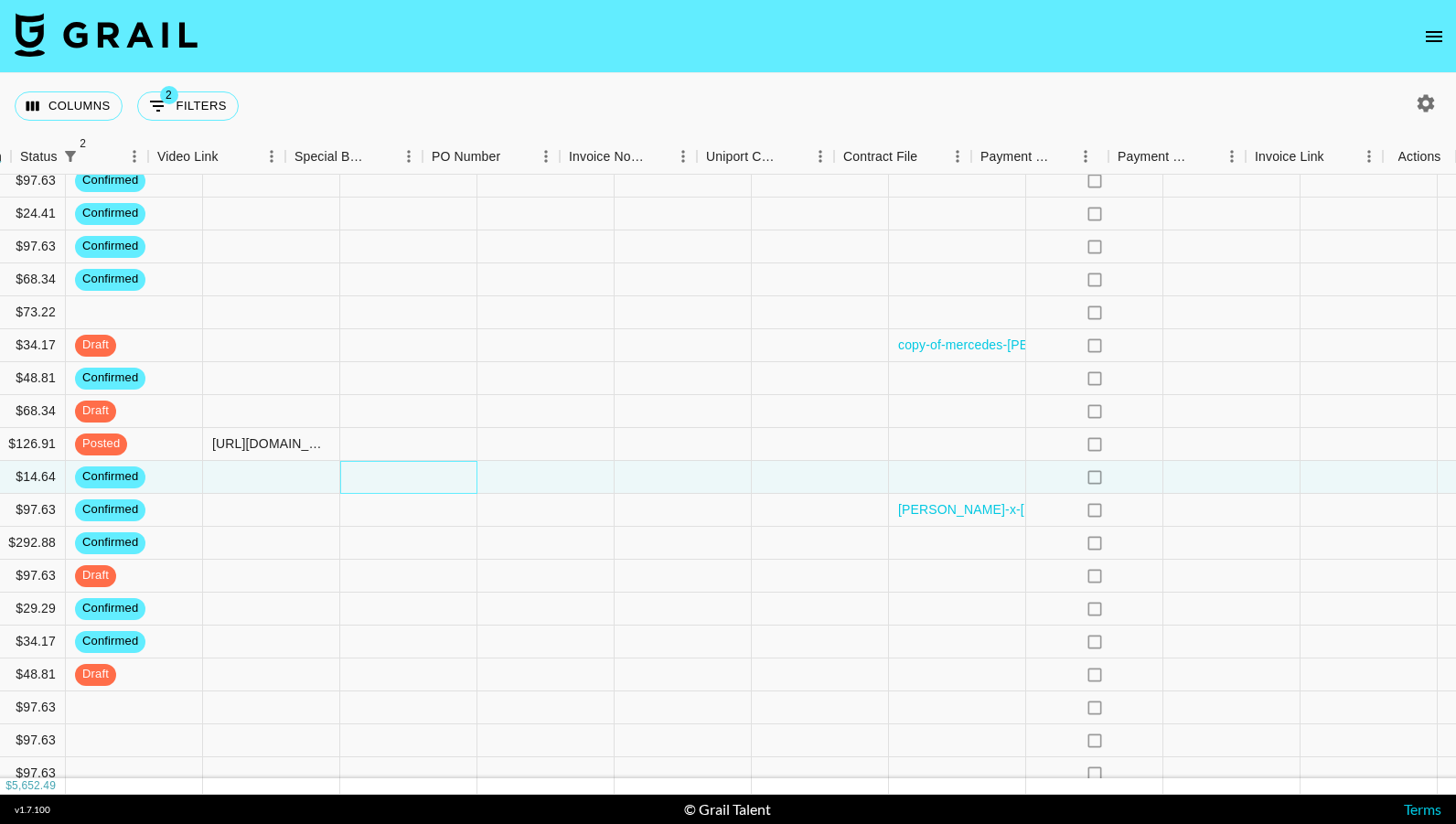
scroll to position [353, 1810]
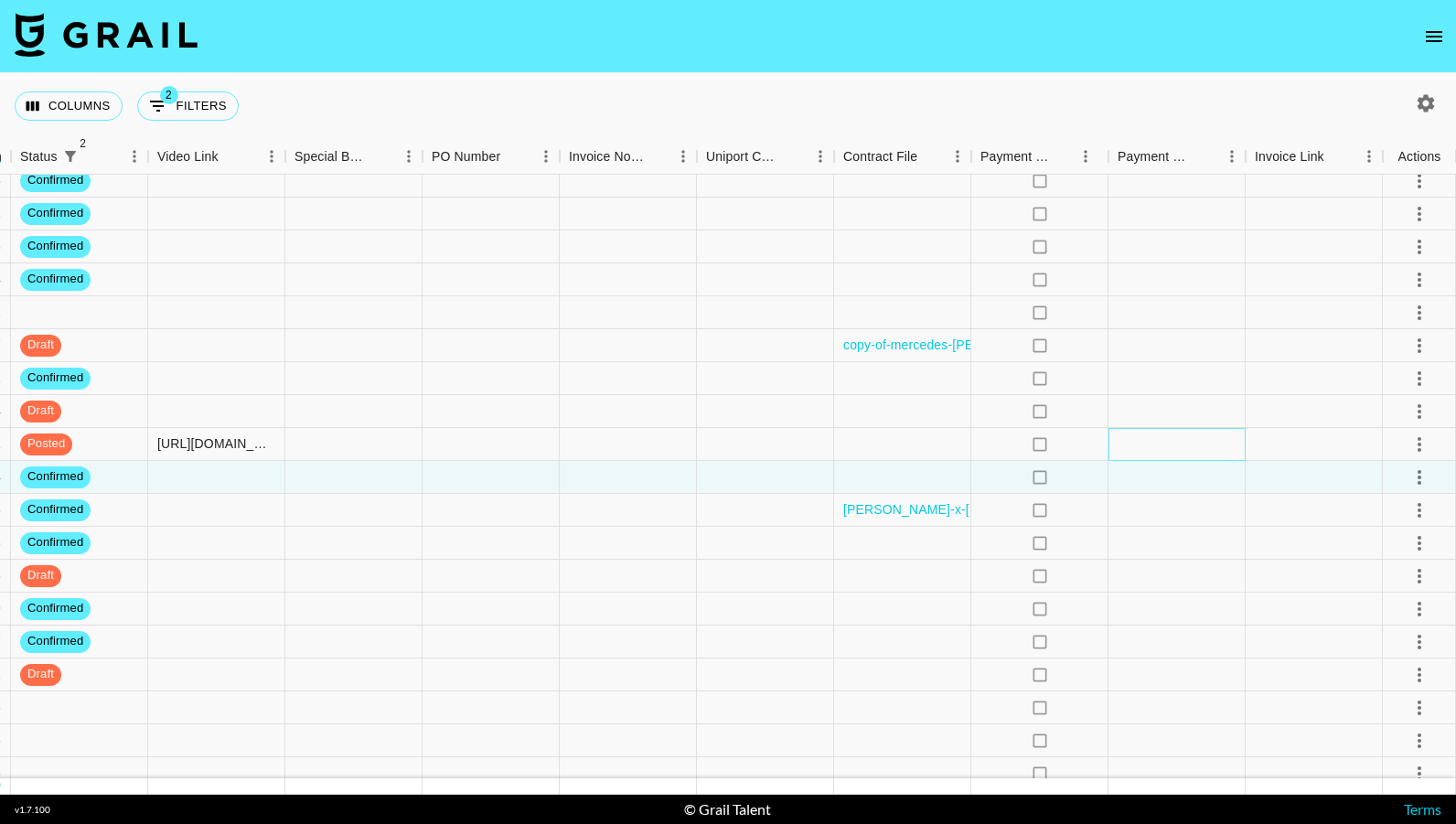
click at [1224, 453] on div at bounding box center [1178, 445] width 138 height 33
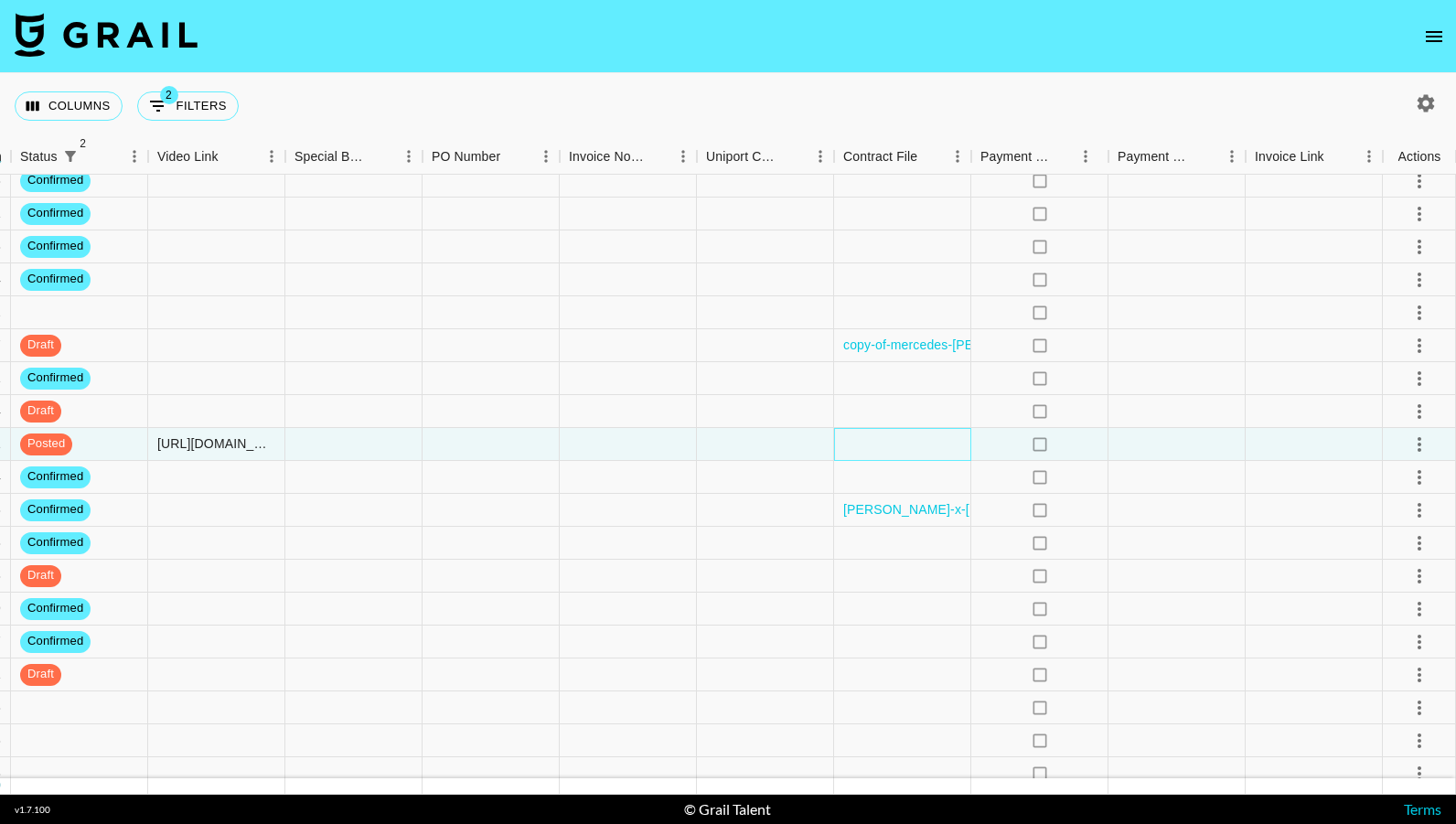
click at [885, 447] on div at bounding box center [903, 445] width 138 height 33
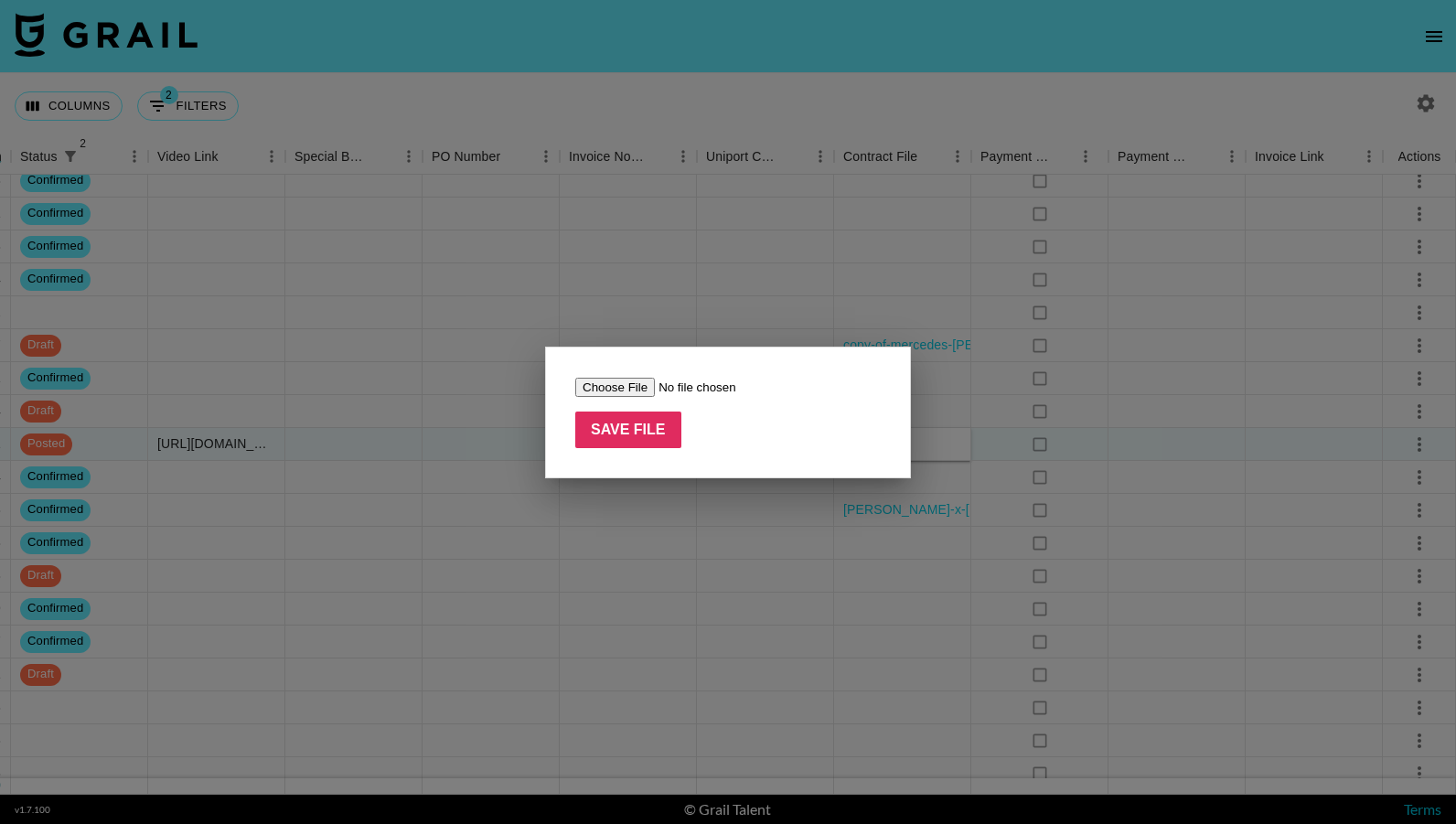
click at [625, 380] on input "file" at bounding box center [691, 388] width 232 height 19
type input "C:\fakepath\influencer-agreement-cco-opco-[PERSON_NAME] (2).pdf"
click at [649, 428] on input "Save File" at bounding box center [628, 430] width 106 height 37
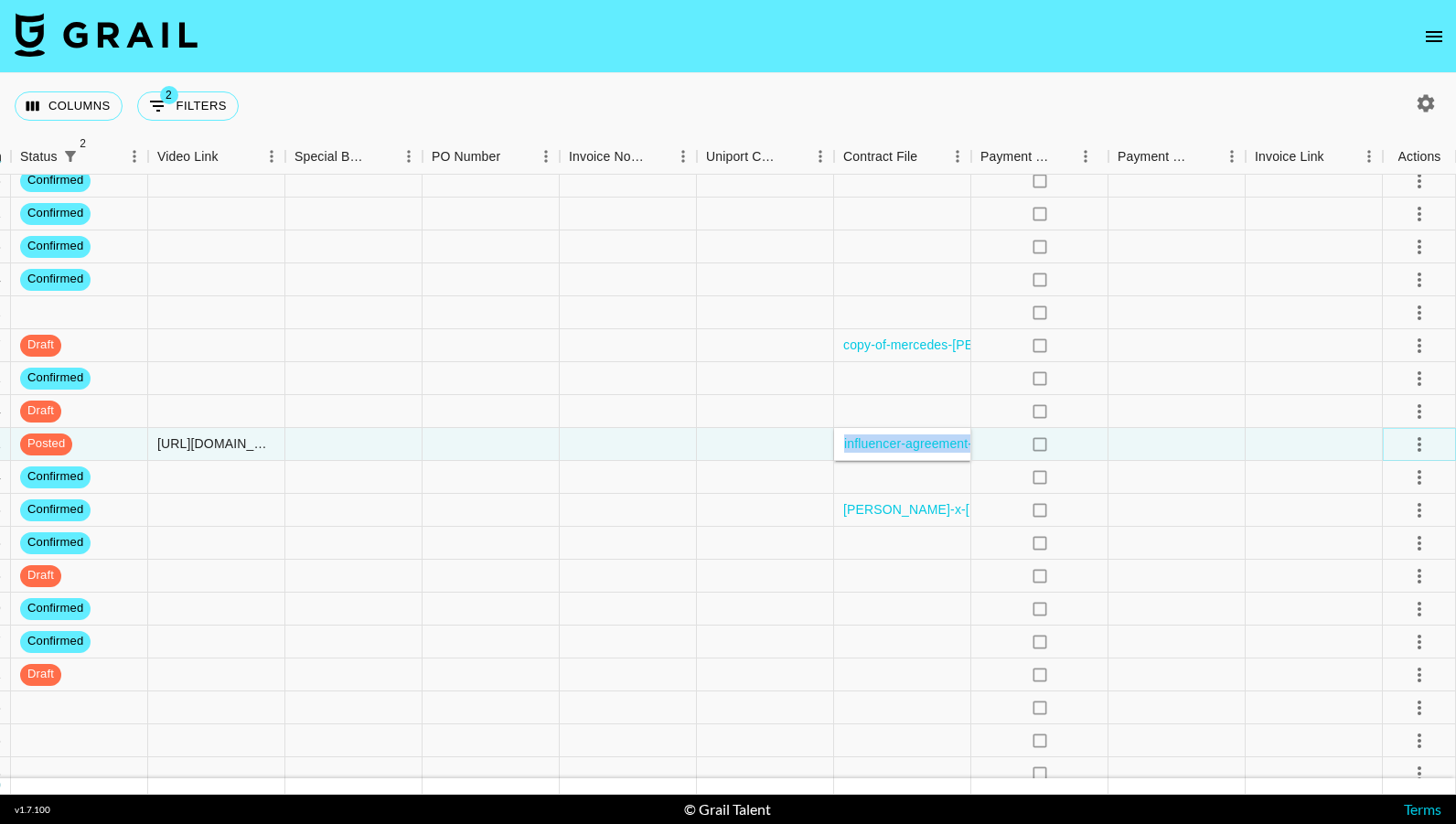
click at [1422, 448] on icon "select merge strategy" at bounding box center [1419, 444] width 22 height 22
click at [1393, 625] on div "Approve" at bounding box center [1380, 616] width 56 height 22
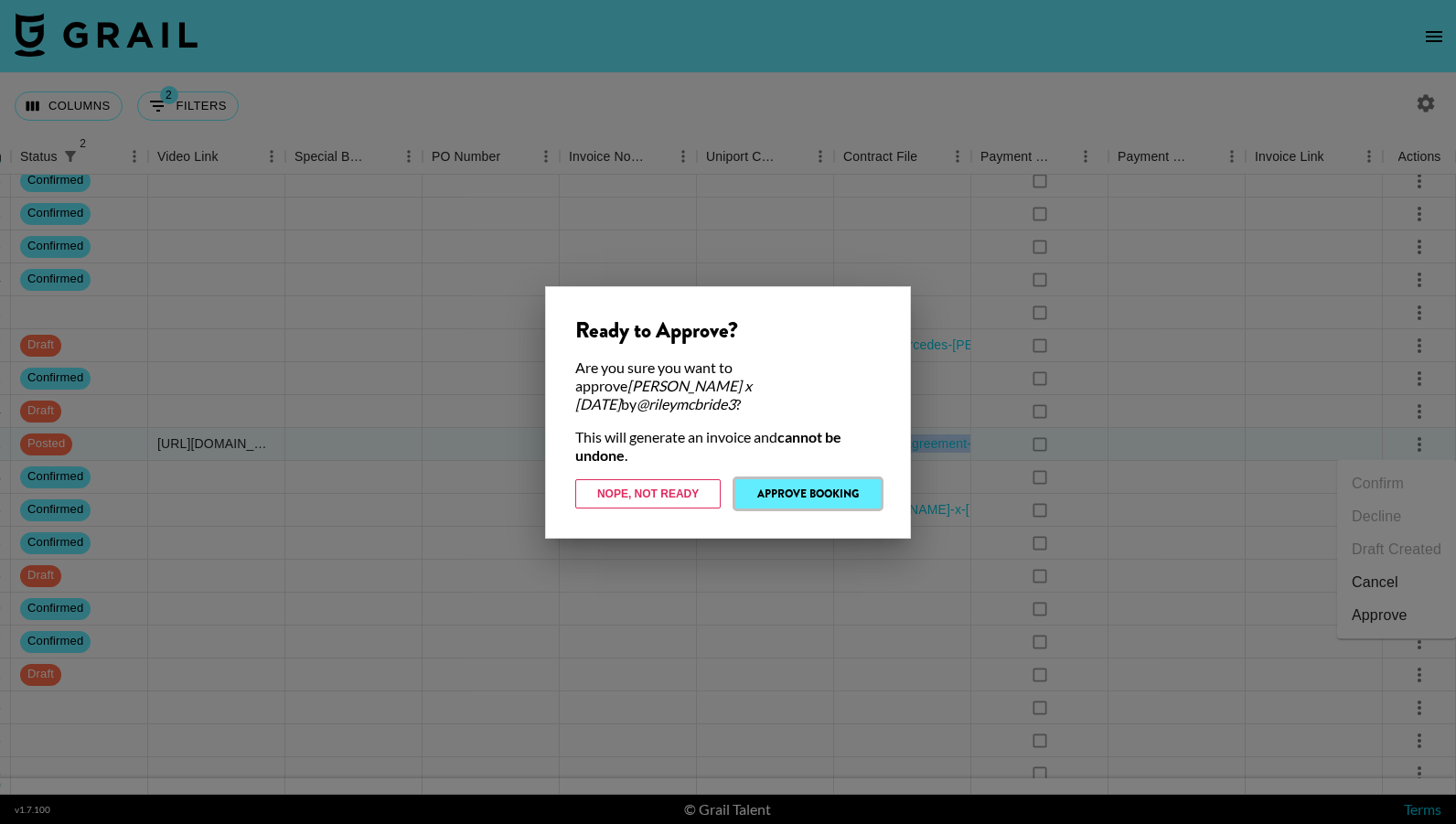
click at [871, 492] on button "Approve Booking" at bounding box center [808, 493] width 145 height 29
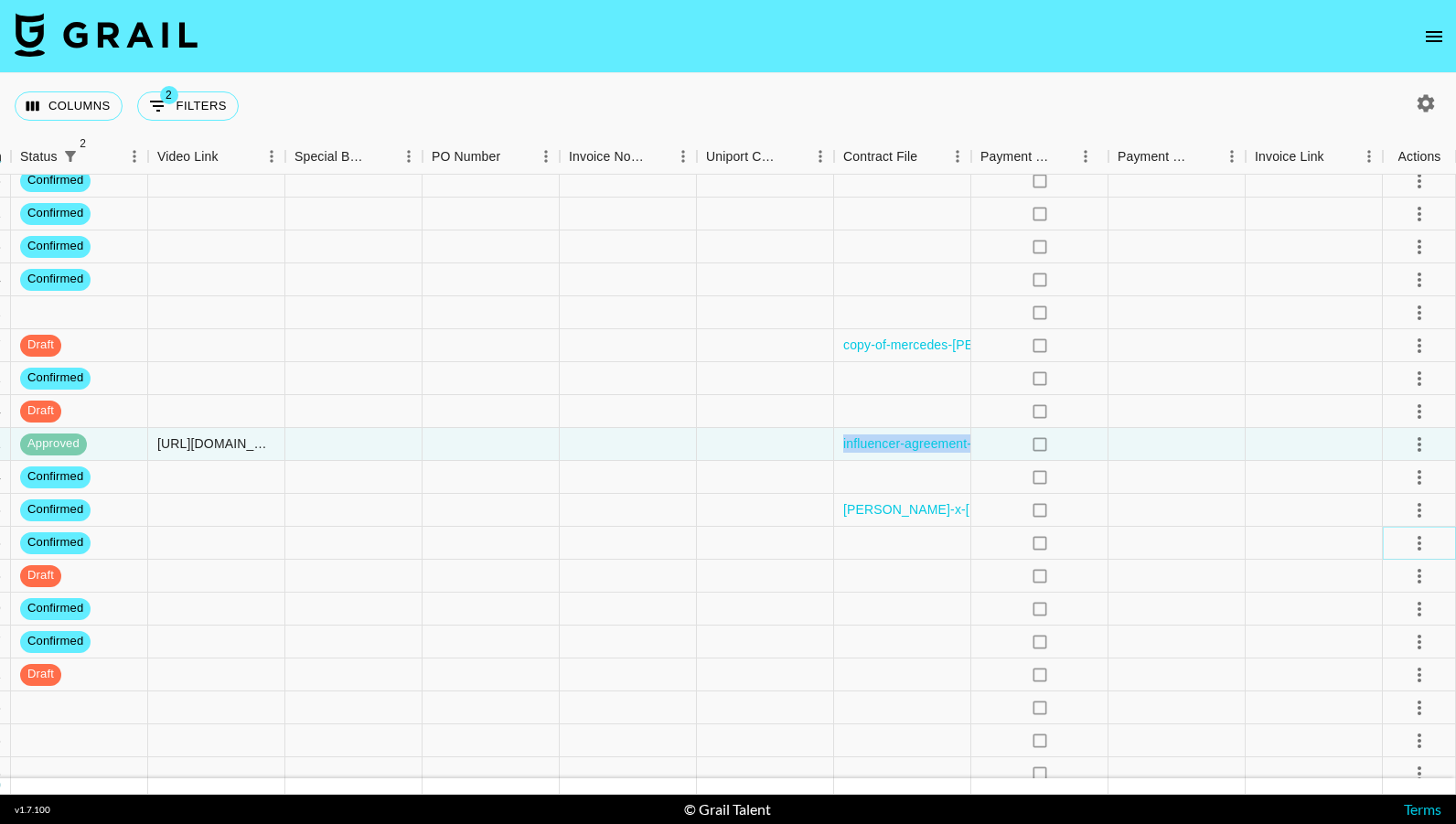
click at [1425, 540] on icon "select merge strategy" at bounding box center [1419, 543] width 22 height 22
click at [1385, 640] on li "Draft Created" at bounding box center [1397, 649] width 119 height 33
click at [1423, 512] on icon "select merge strategy" at bounding box center [1419, 510] width 22 height 22
click at [1411, 622] on li "Draft Created" at bounding box center [1397, 616] width 119 height 33
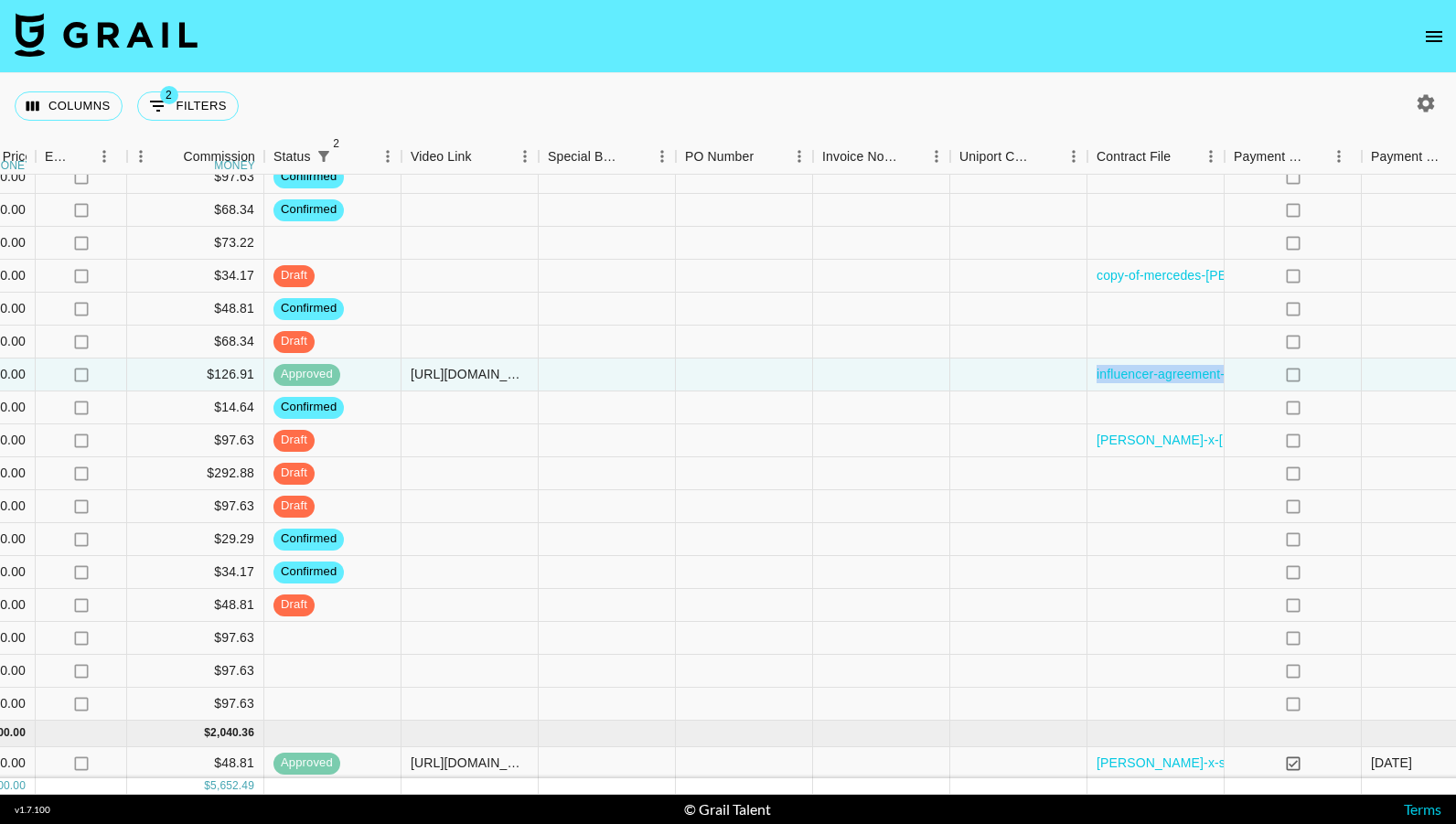
scroll to position [423, 1810]
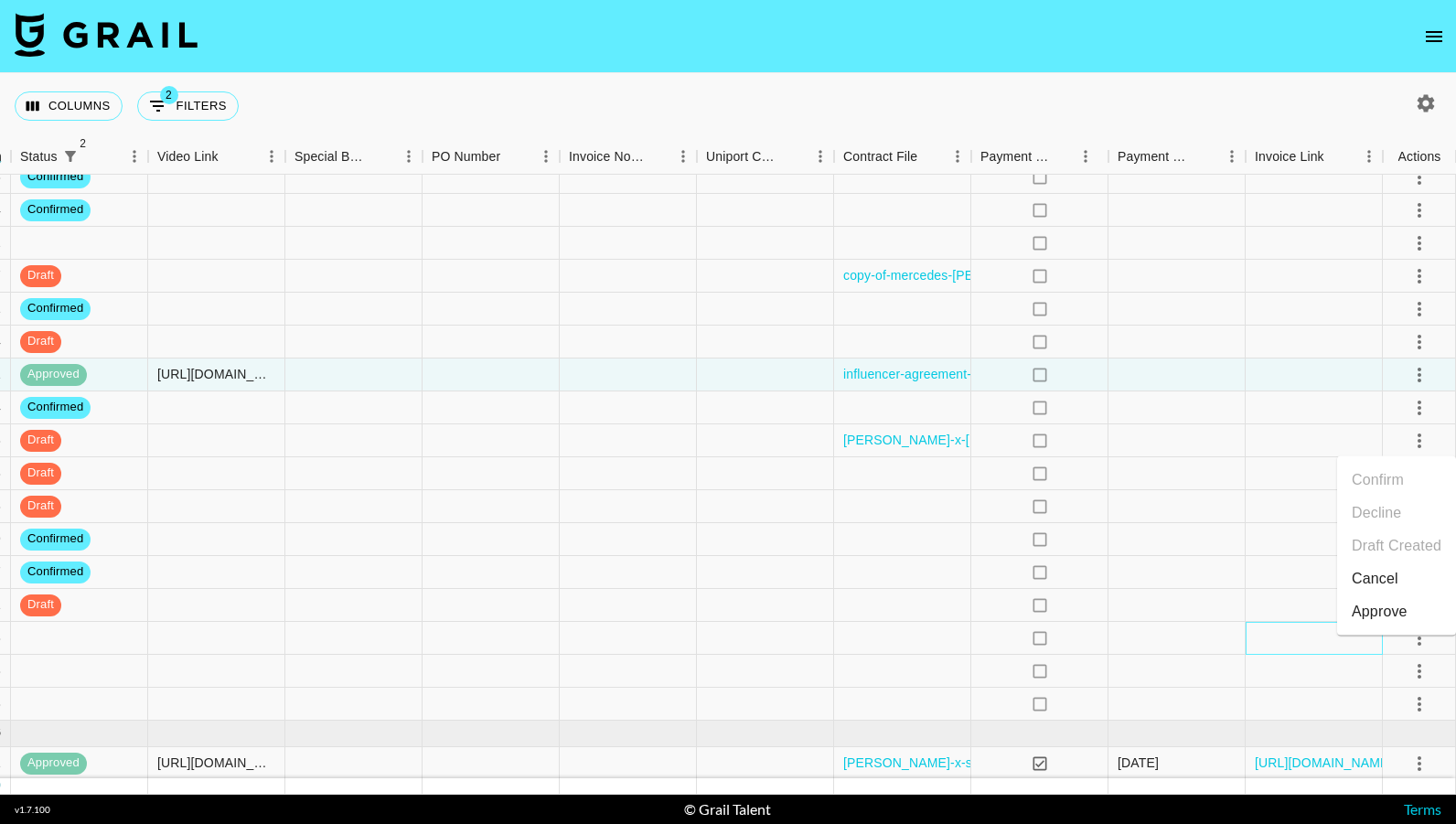
click at [1294, 635] on div at bounding box center [1314, 639] width 138 height 33
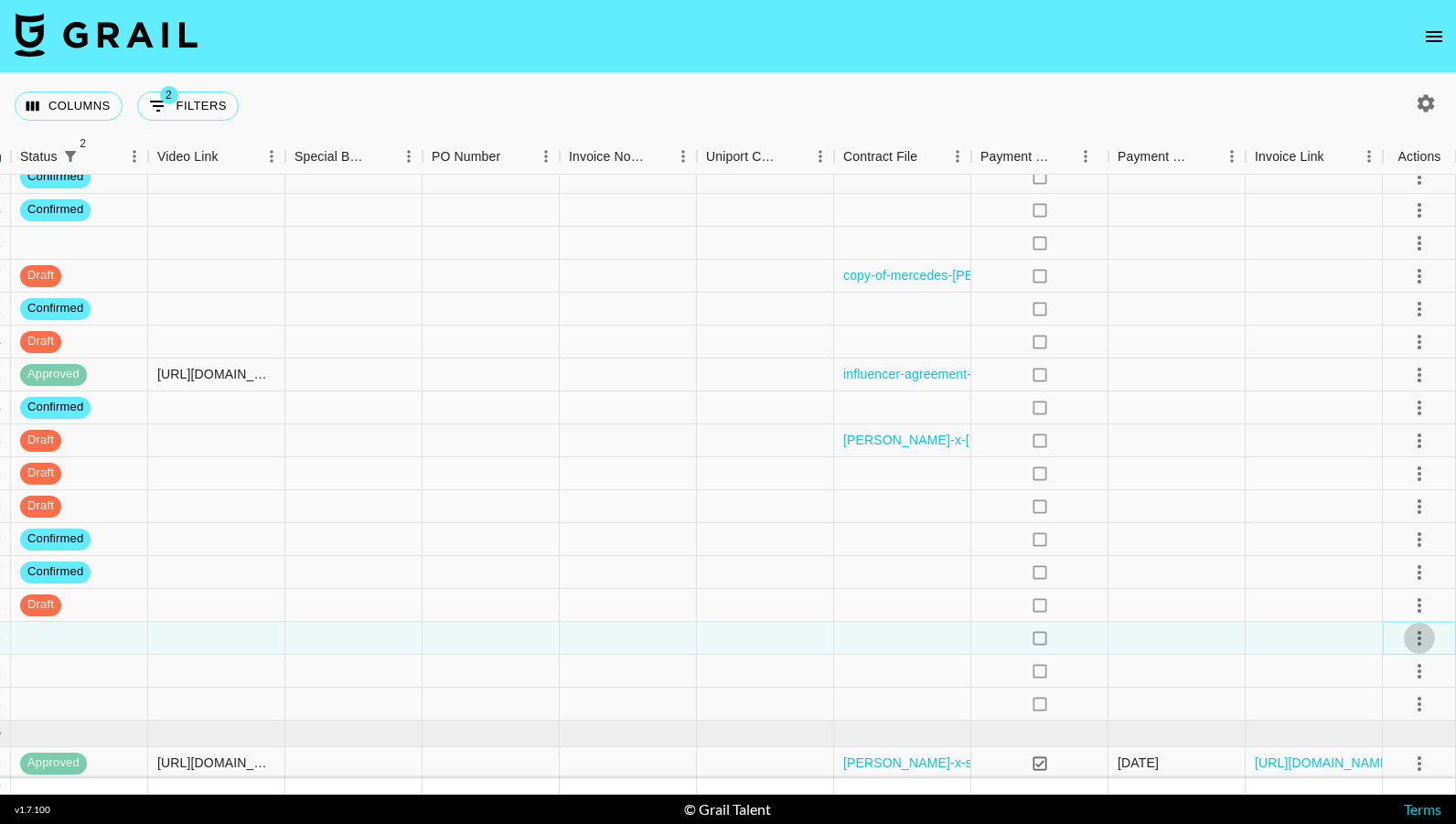
click at [1409, 637] on icon "select merge strategy" at bounding box center [1419, 638] width 22 height 22
click at [1377, 528] on ul "Confirm Decline Draft Created Cancel Approve" at bounding box center [1397, 533] width 119 height 179
click at [1368, 481] on li "Confirm" at bounding box center [1397, 467] width 119 height 33
click at [1377, 535] on li "Draft Created" at bounding box center [1397, 533] width 119 height 33
click at [1417, 673] on icon "select merge strategy" at bounding box center [1419, 671] width 22 height 22
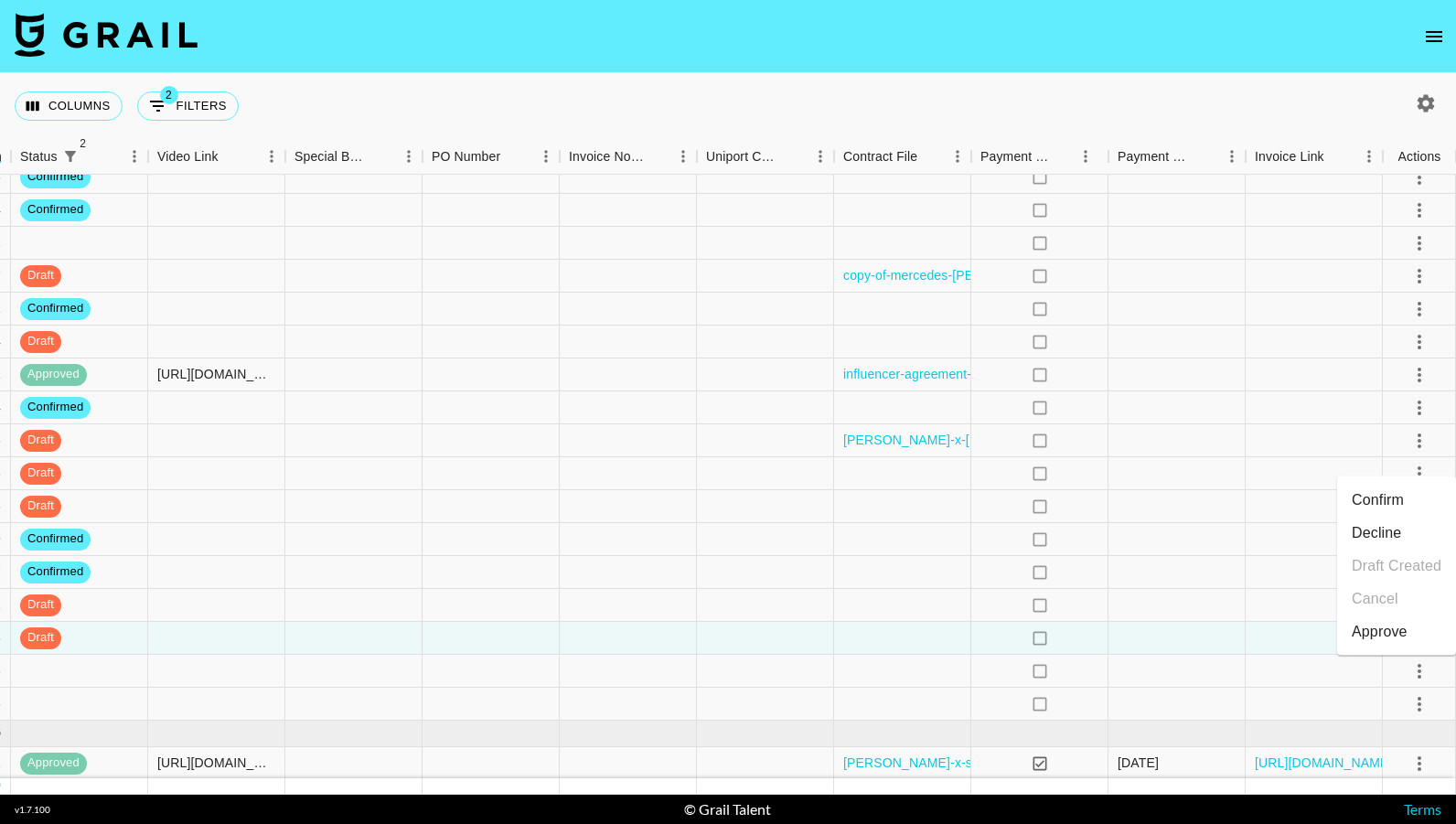
click at [1375, 496] on li "Confirm" at bounding box center [1397, 500] width 119 height 33
click at [1386, 574] on li "Draft Created" at bounding box center [1397, 566] width 119 height 33
click at [1416, 696] on icon "select merge strategy" at bounding box center [1419, 704] width 22 height 22
click at [1394, 529] on li "Confirm" at bounding box center [1397, 533] width 119 height 33
click at [1391, 593] on li "Draft Created" at bounding box center [1397, 599] width 119 height 33
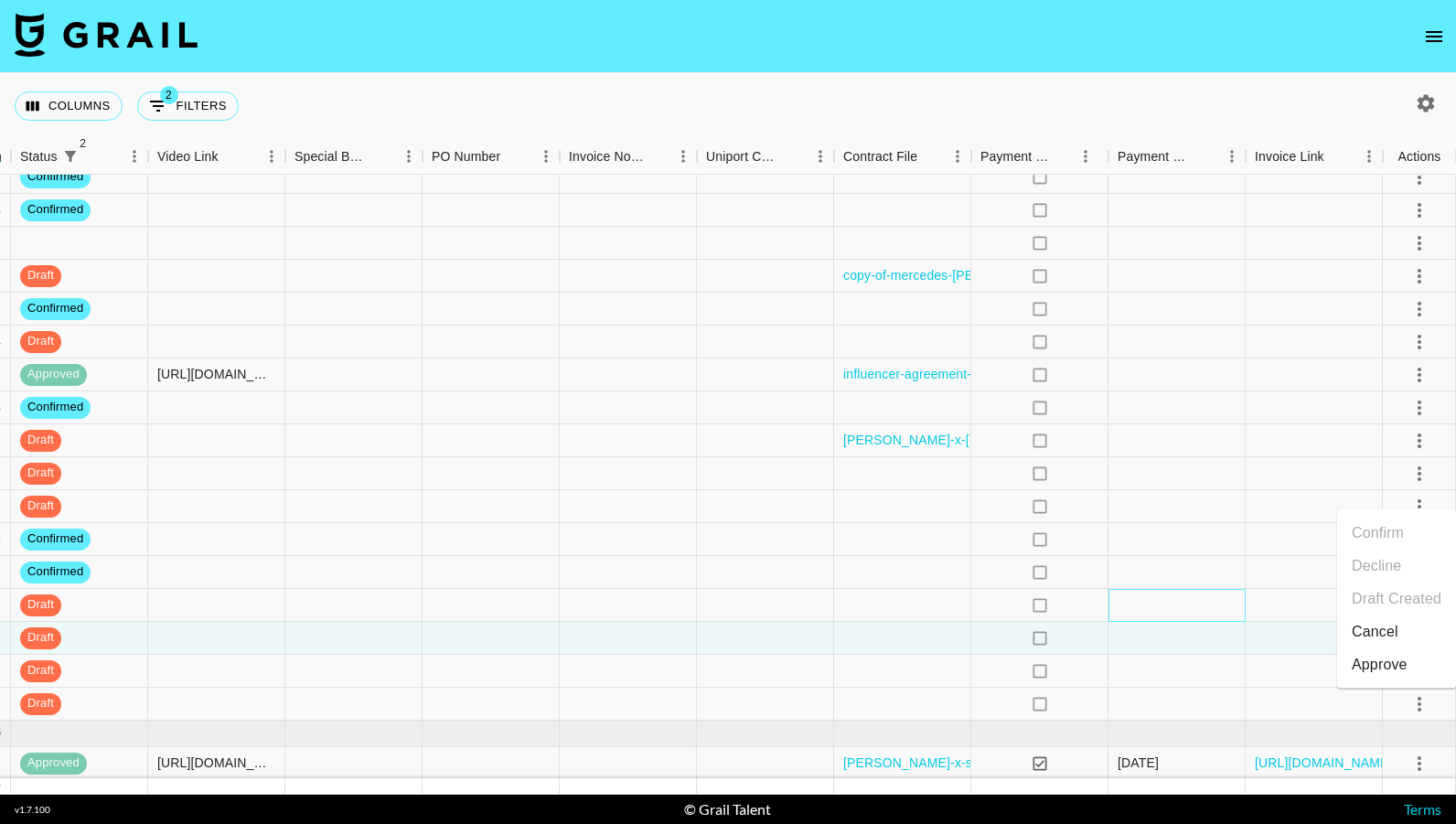
click at [1187, 599] on div at bounding box center [1178, 606] width 138 height 33
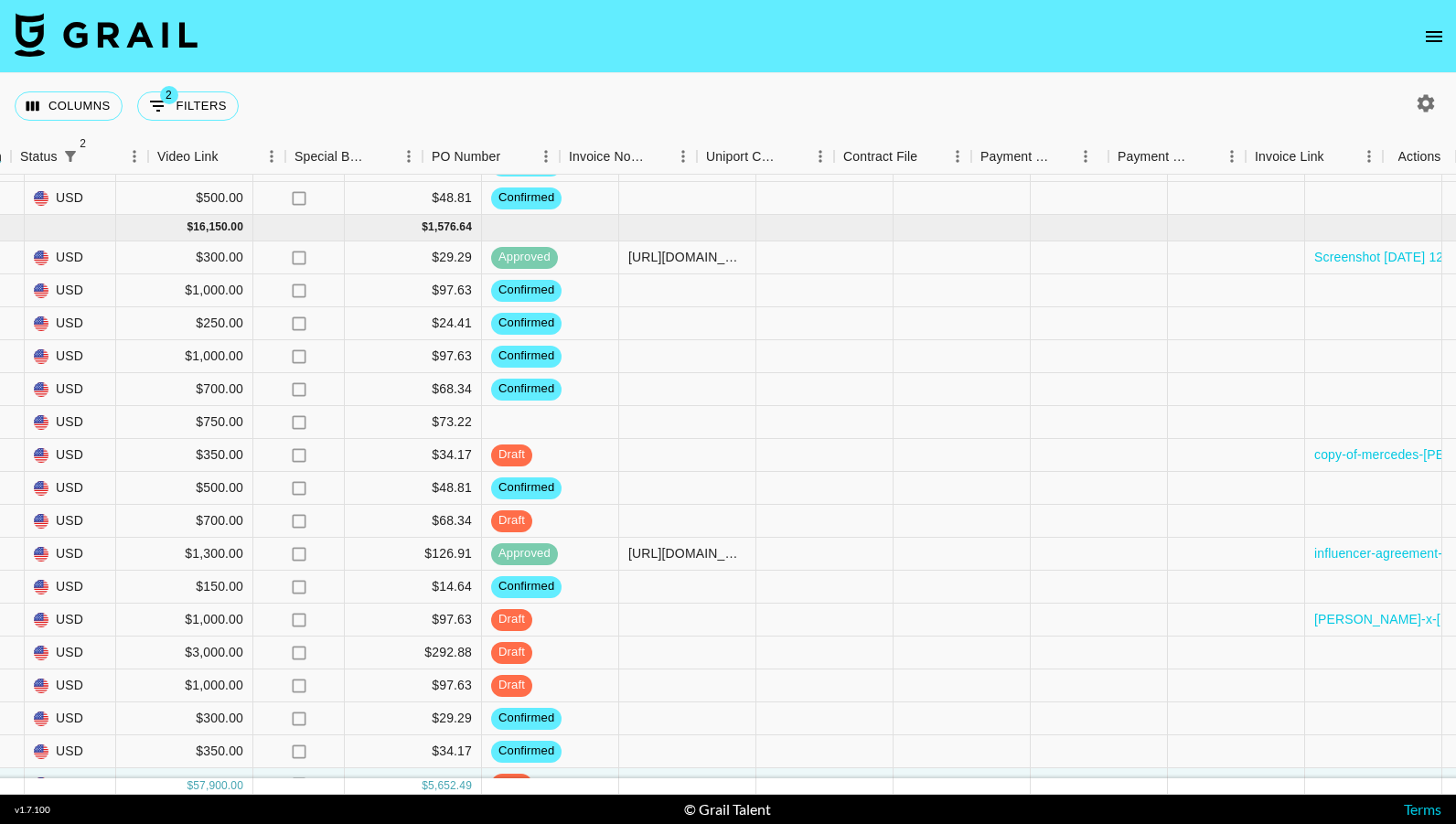
scroll to position [243, 1810]
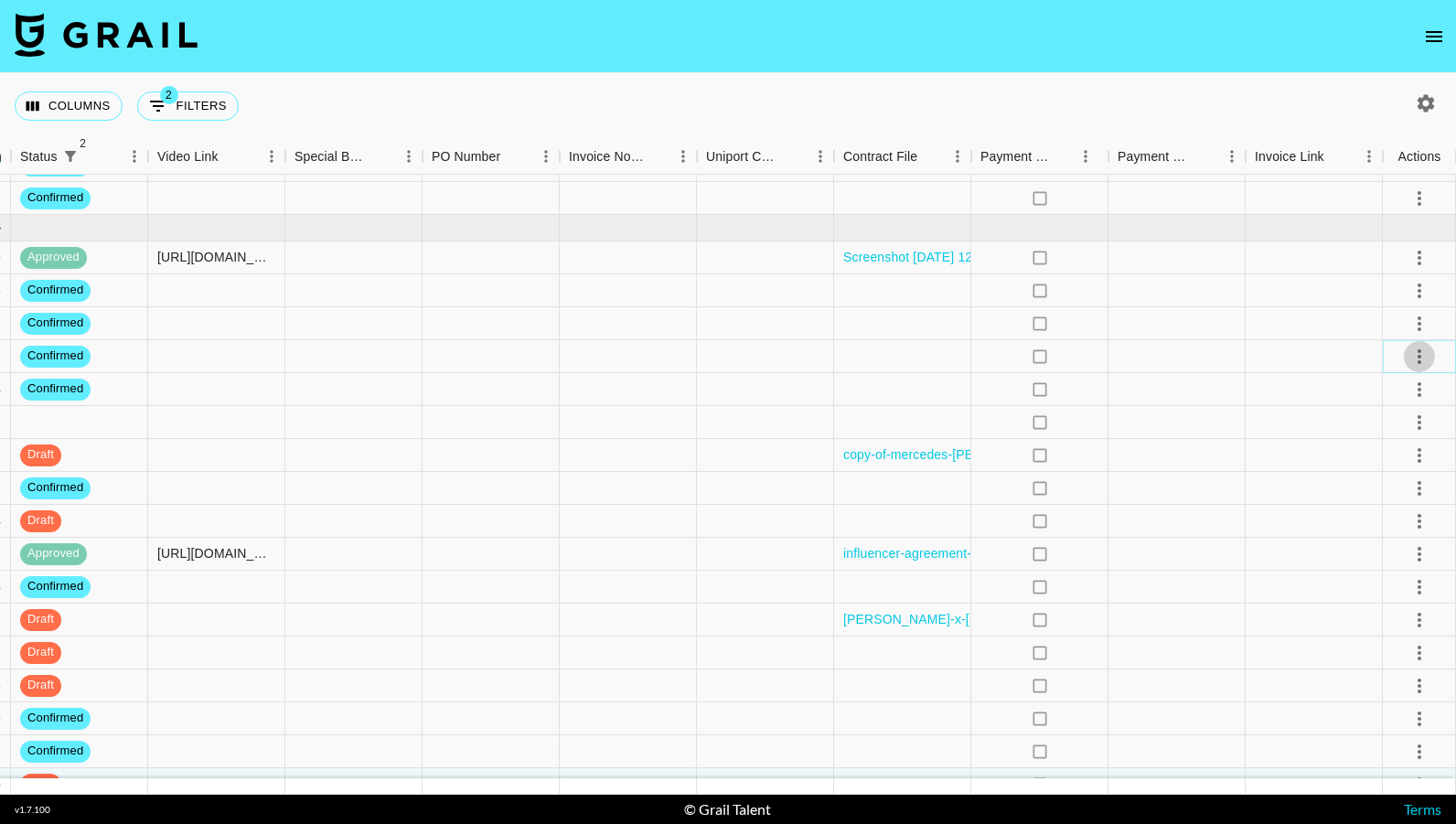
click at [1414, 349] on icon "select merge strategy" at bounding box center [1419, 357] width 22 height 22
click at [1400, 461] on li "Draft Created" at bounding box center [1397, 462] width 119 height 33
click at [1274, 420] on div at bounding box center [1314, 423] width 138 height 33
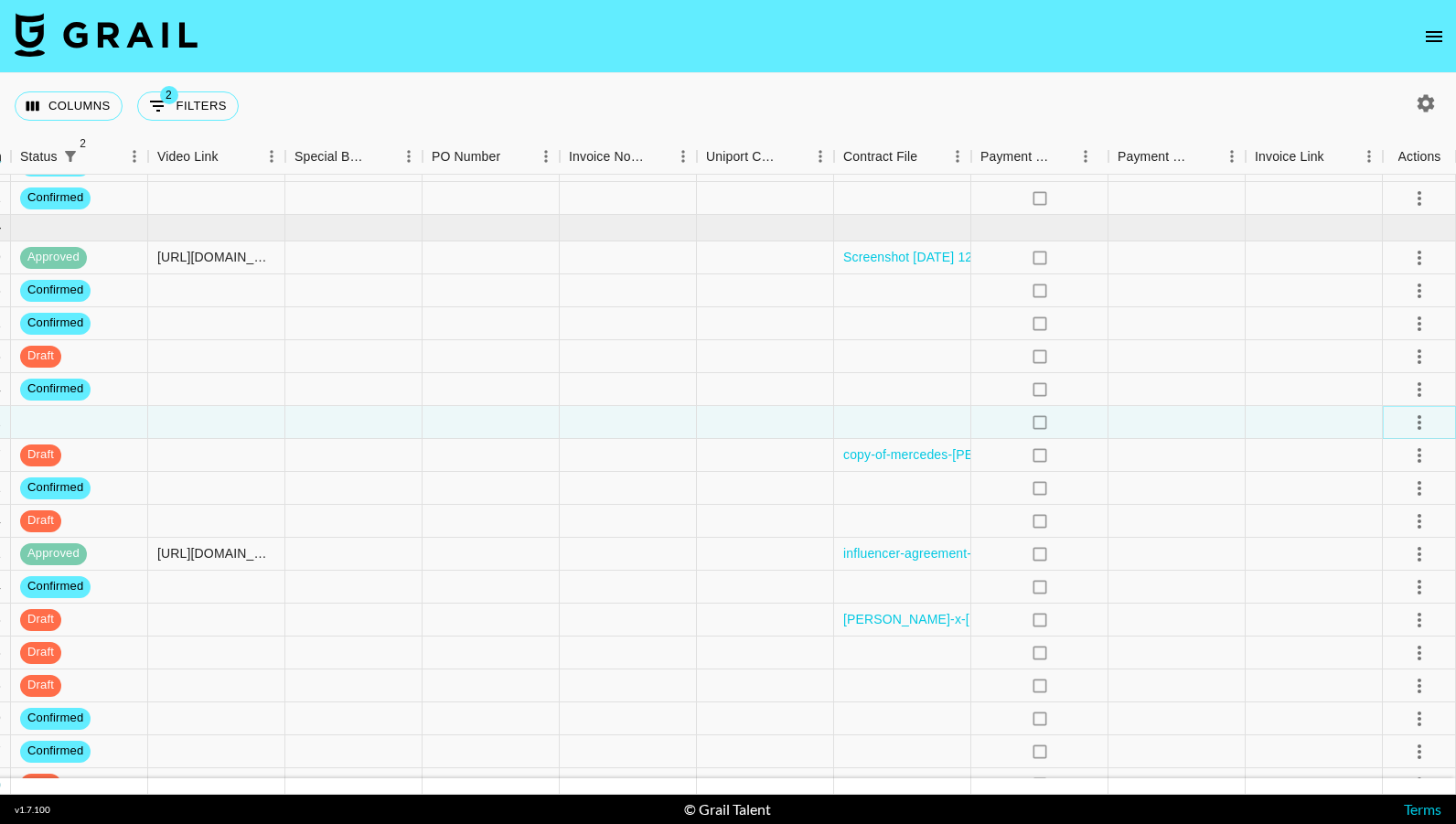
click at [1425, 424] on icon "select merge strategy" at bounding box center [1419, 423] width 22 height 22
click at [1421, 456] on li "Confirm" at bounding box center [1397, 462] width 119 height 33
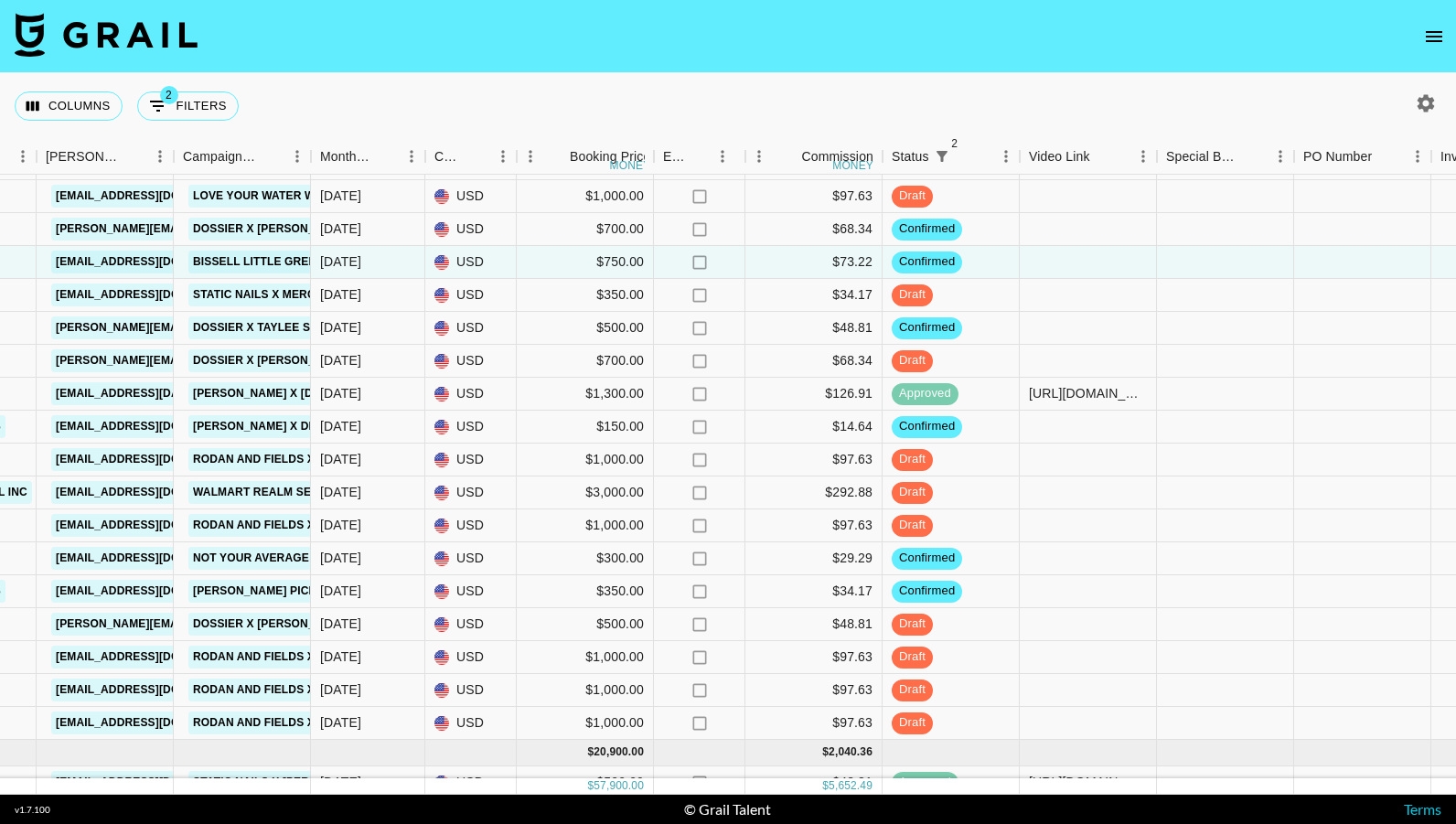
scroll to position [398, 937]
